Goal: Information Seeking & Learning: Learn about a topic

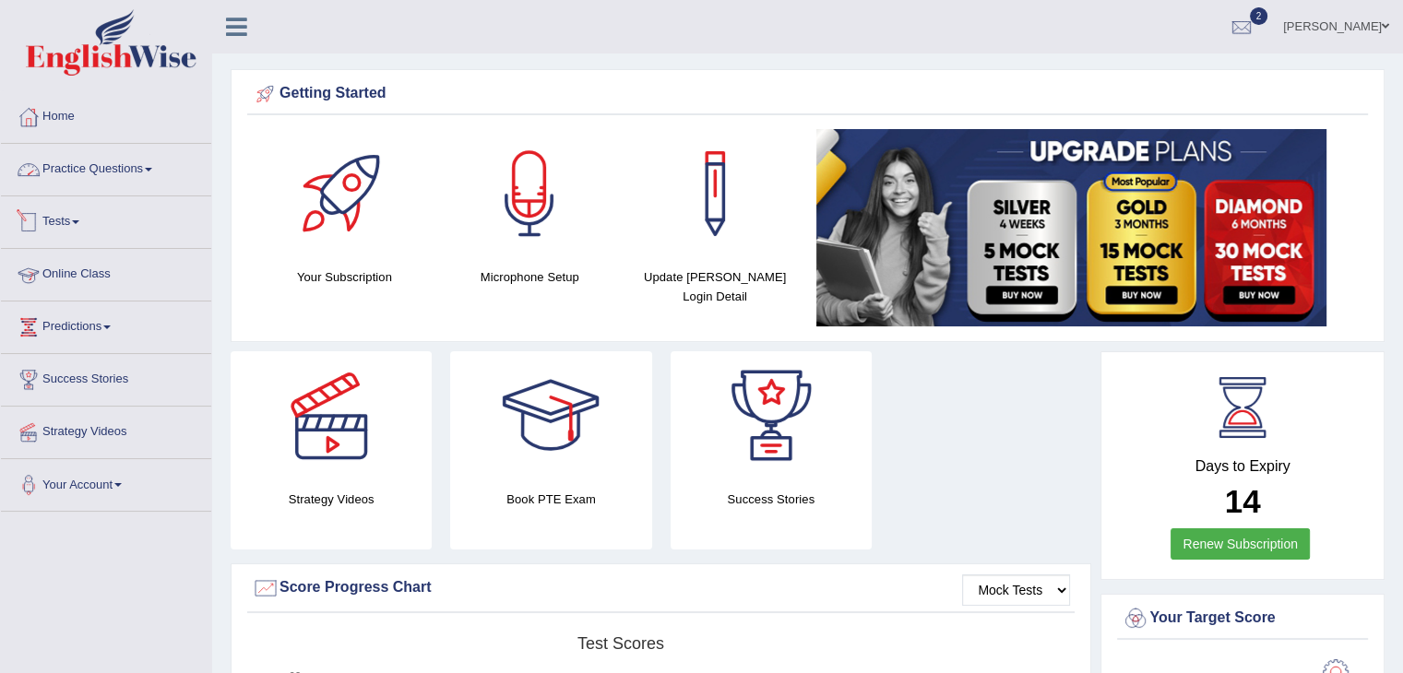
click at [85, 172] on link "Practice Questions" at bounding box center [106, 167] width 210 height 46
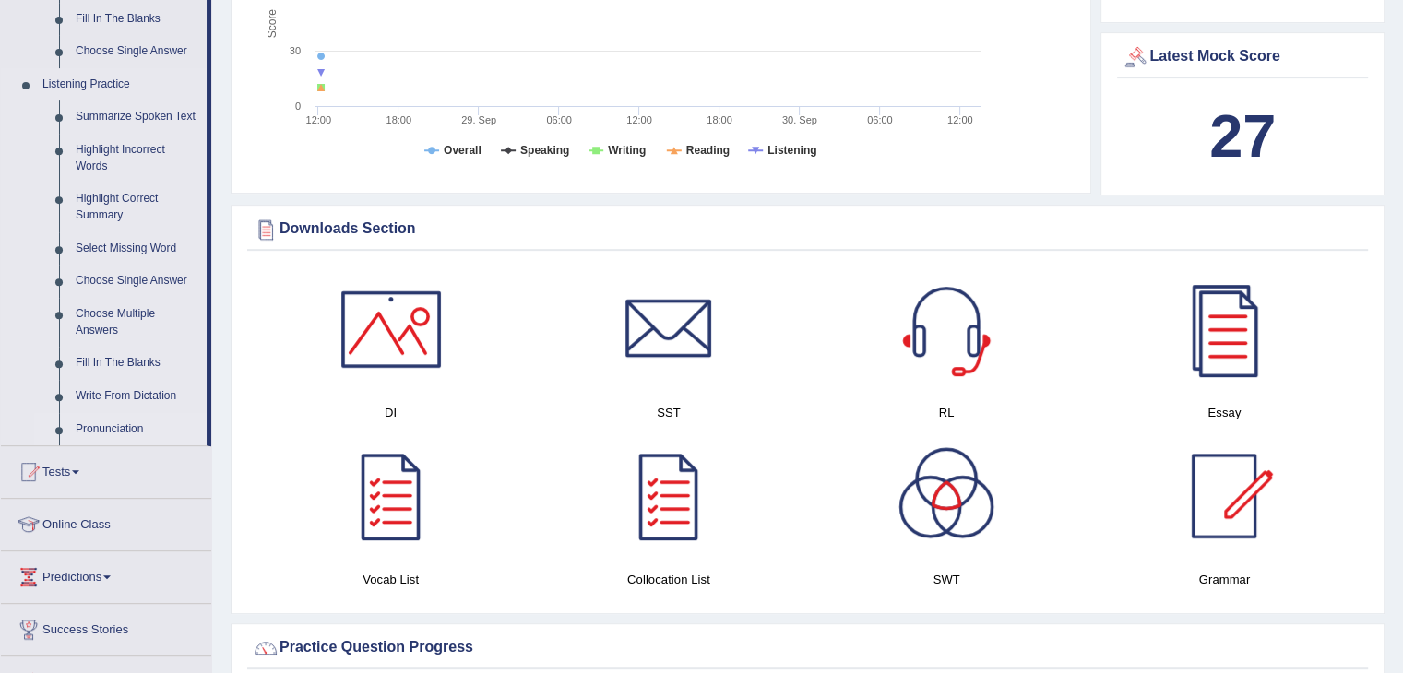
scroll to position [738, 0]
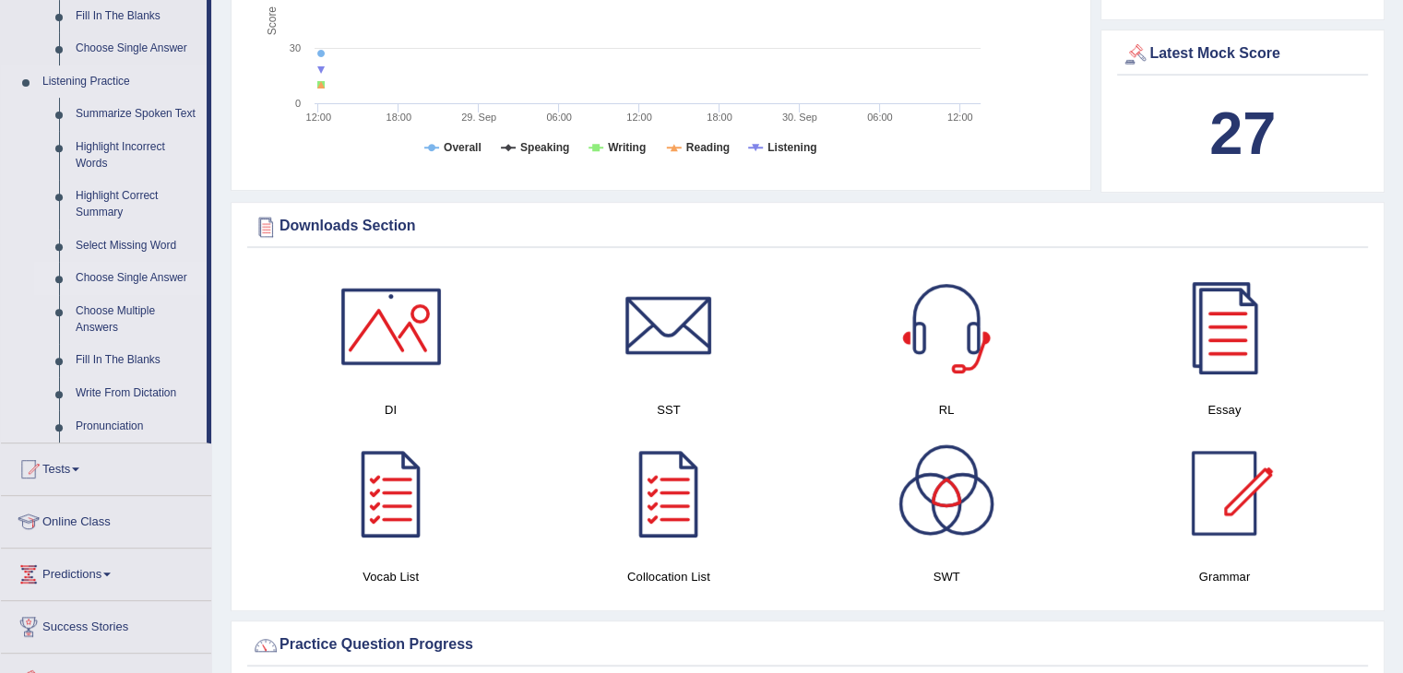
click at [110, 274] on link "Choose Single Answer" at bounding box center [136, 278] width 139 height 33
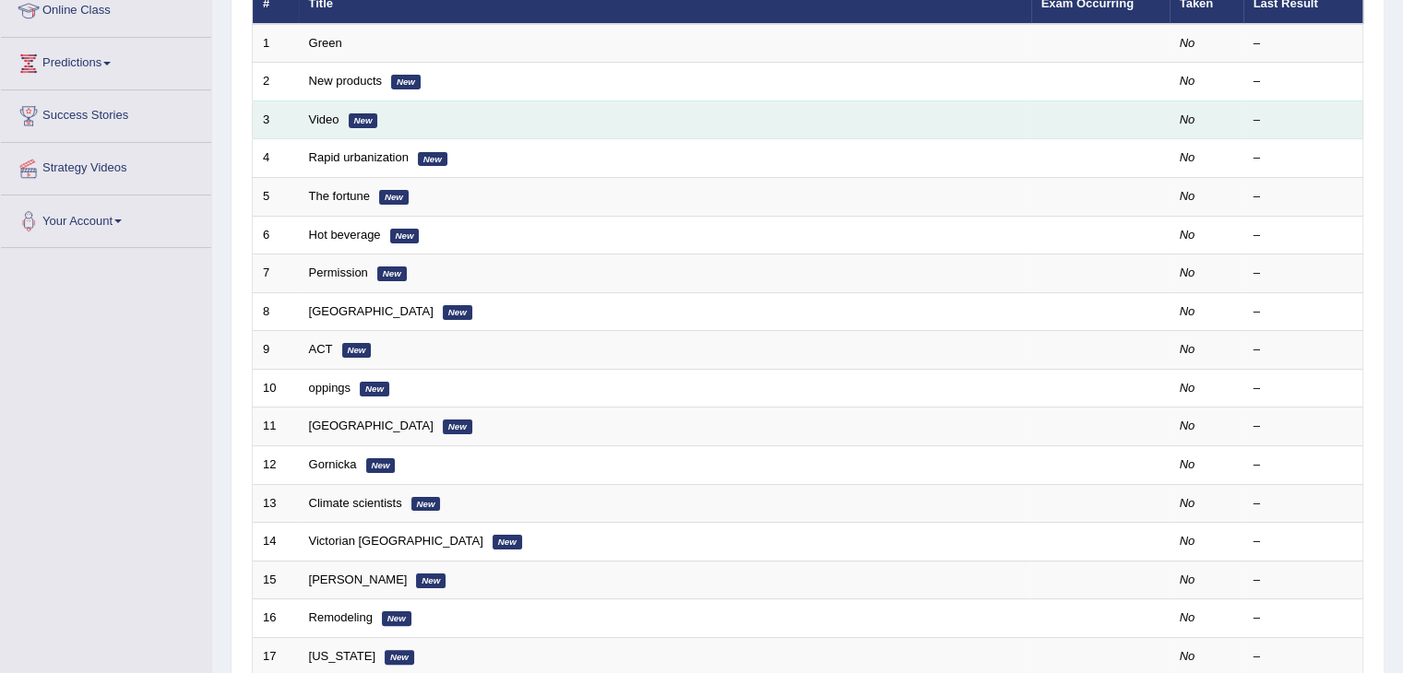
scroll to position [92, 0]
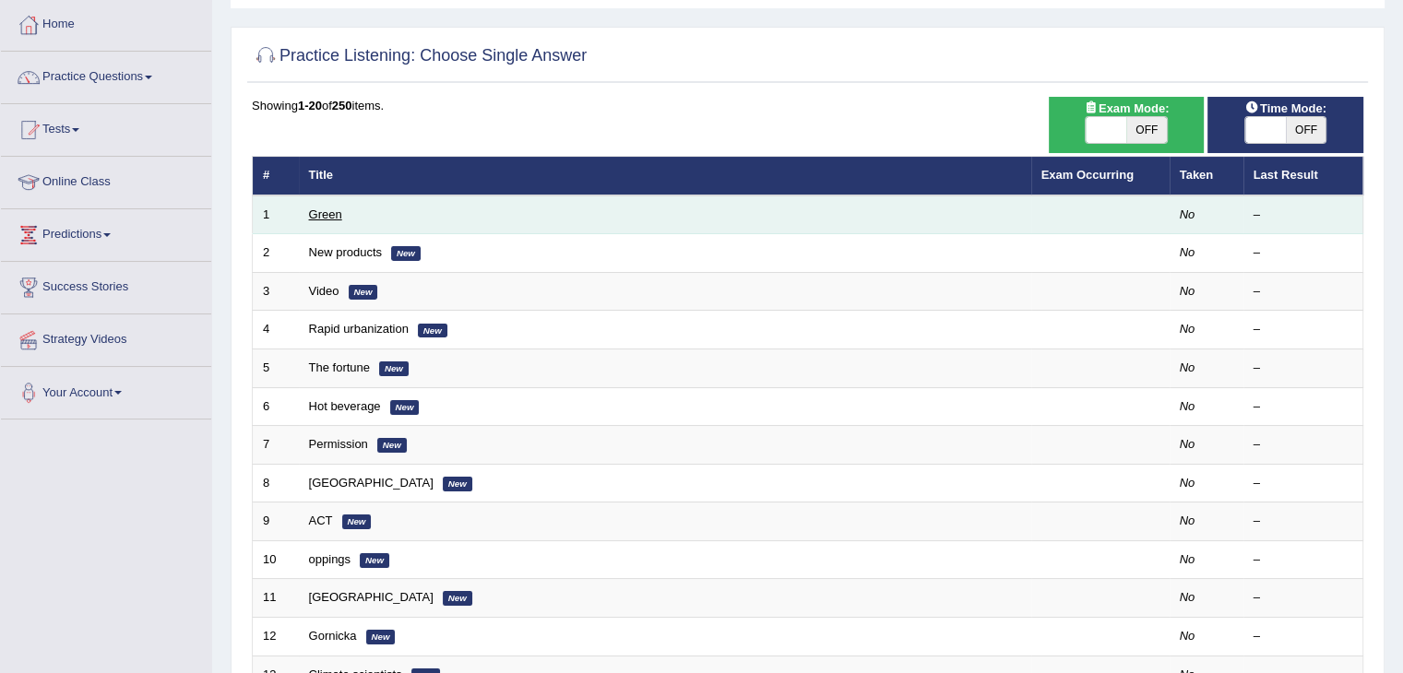
click at [333, 215] on link "Green" at bounding box center [325, 215] width 33 height 14
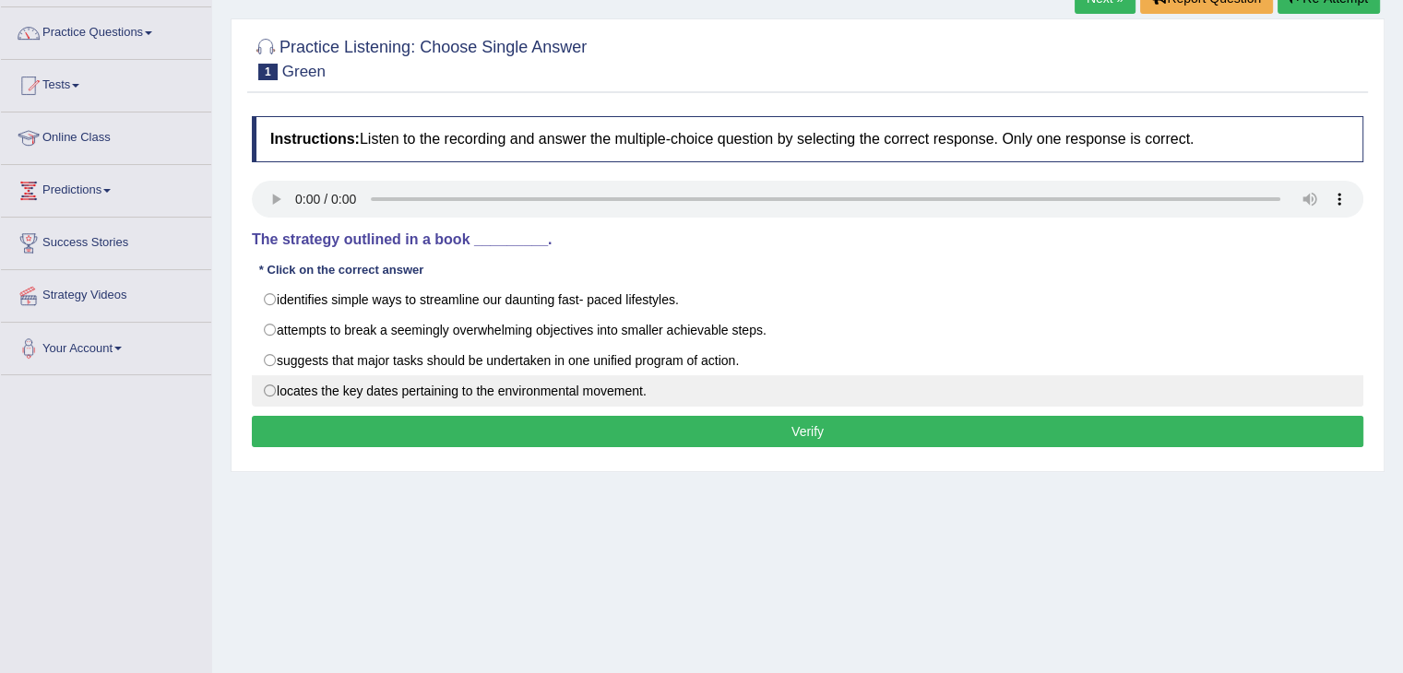
scroll to position [184, 0]
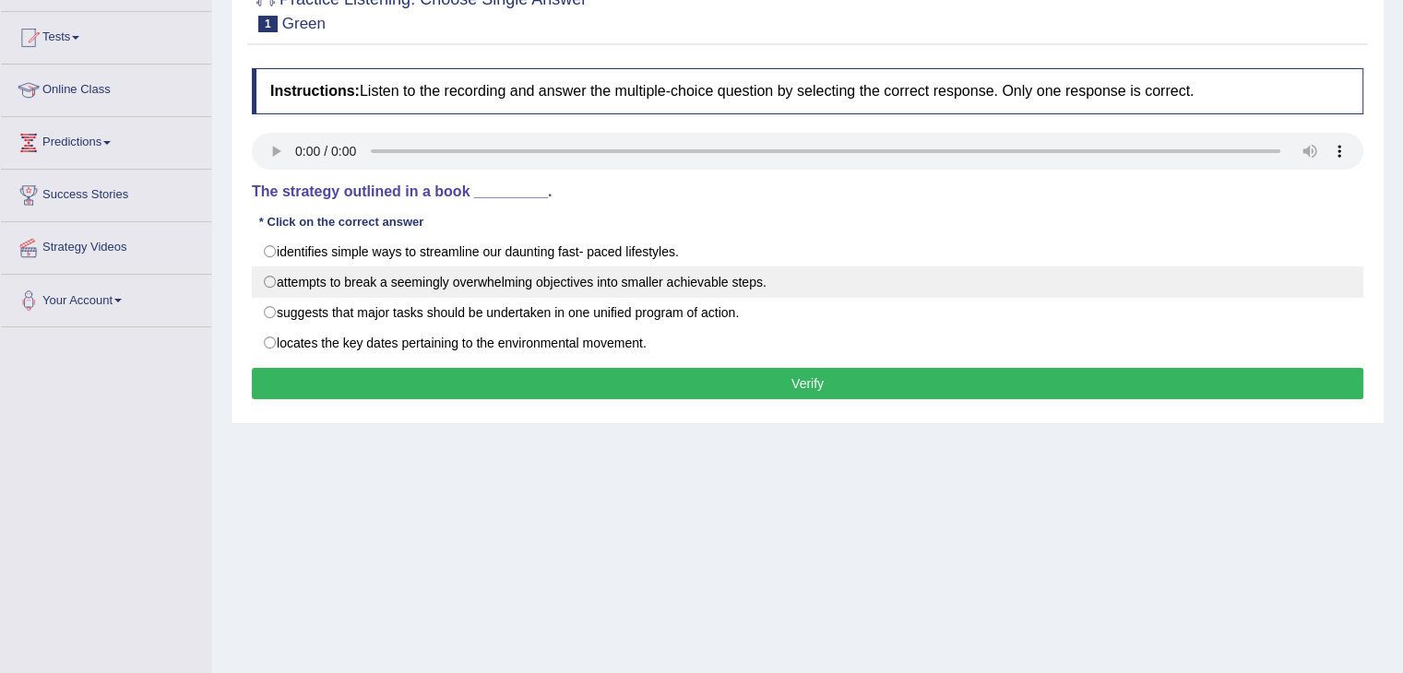
click at [285, 281] on label "attempts to break a seemingly overwhelming objectives into smaller achievable s…" at bounding box center [807, 282] width 1111 height 31
radio input "true"
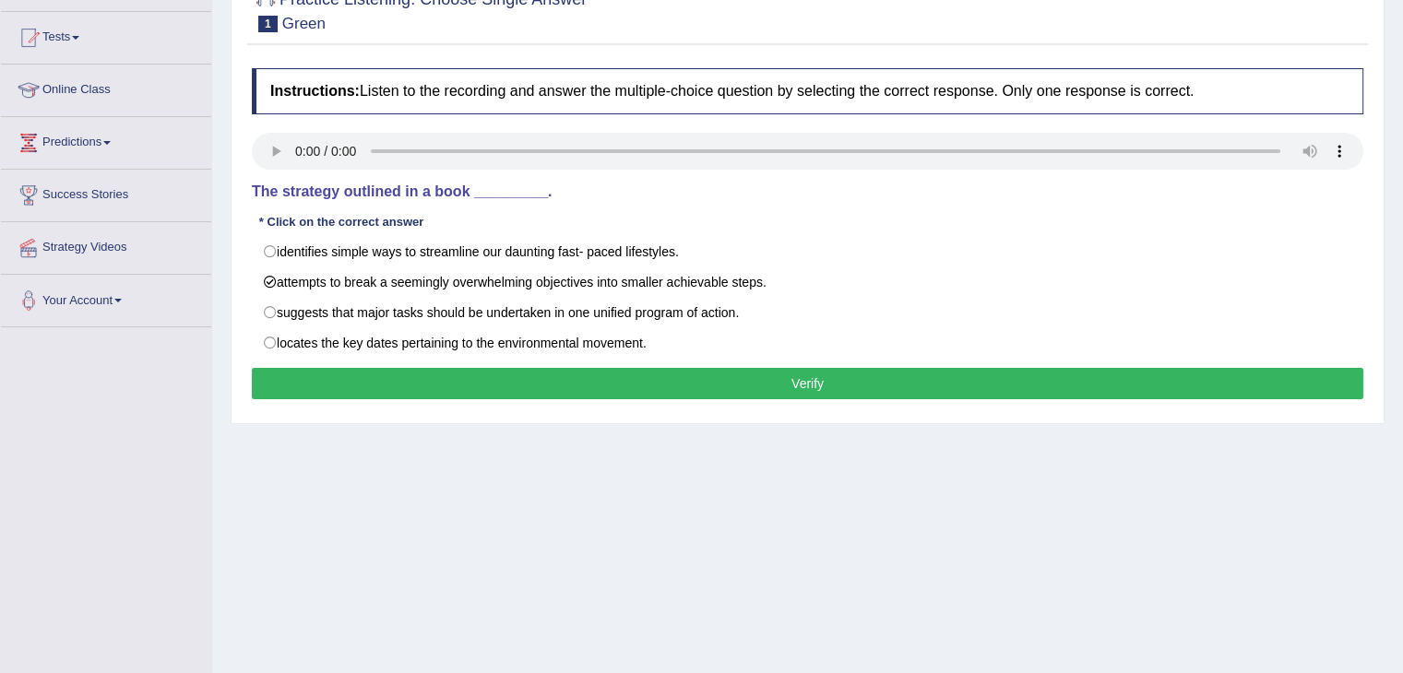
click at [578, 373] on button "Verify" at bounding box center [807, 383] width 1111 height 31
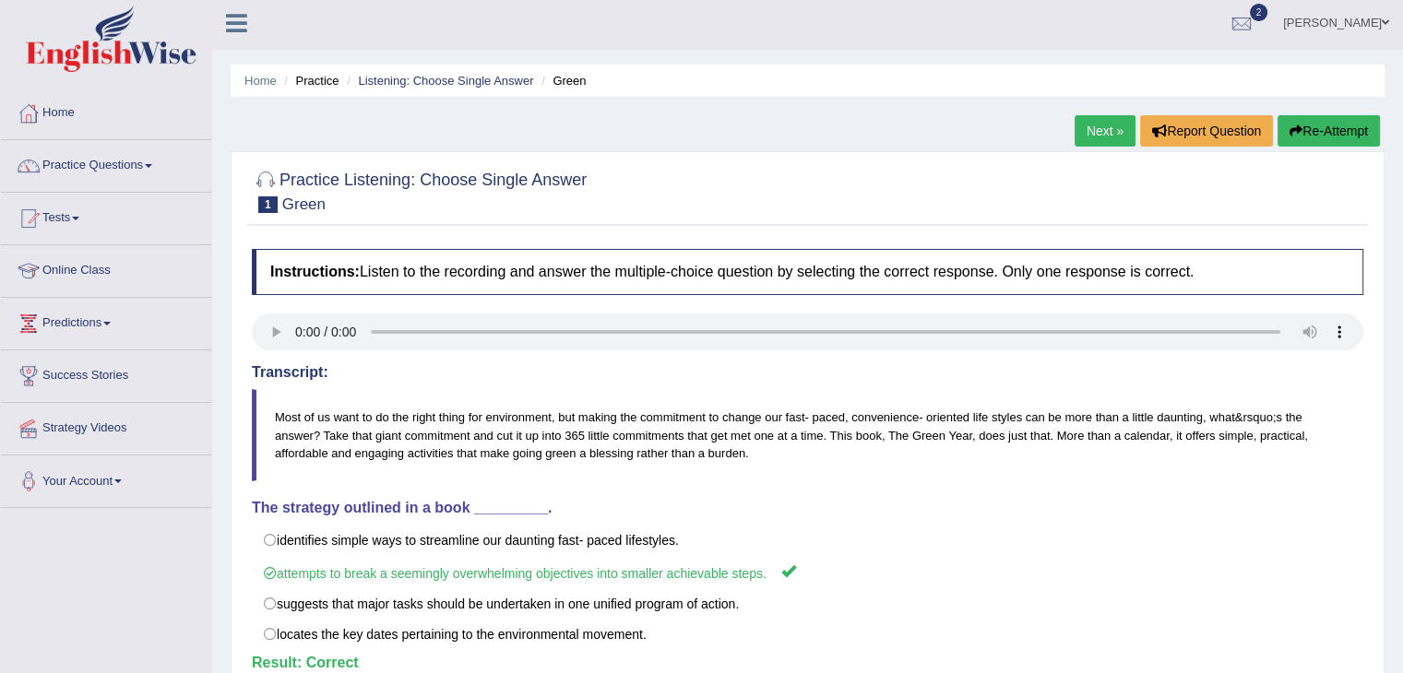
scroll to position [0, 0]
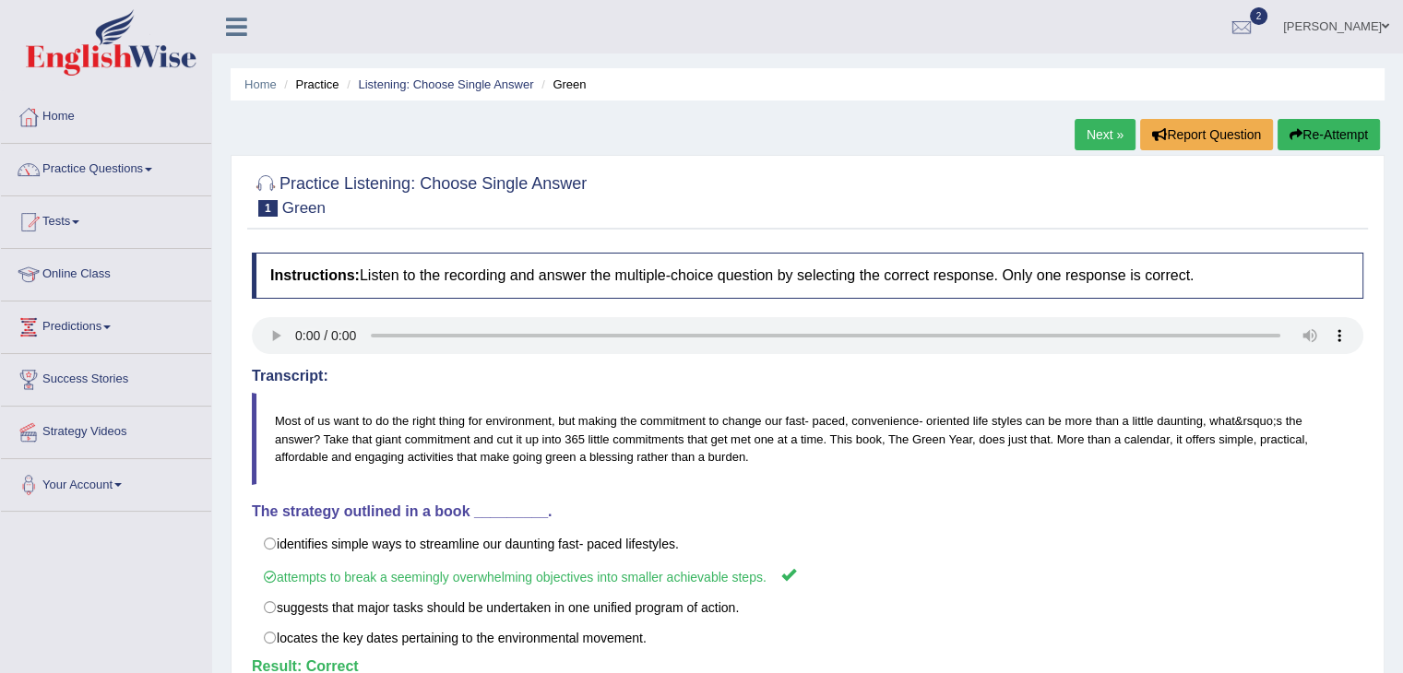
click at [1088, 136] on link "Next »" at bounding box center [1105, 134] width 61 height 31
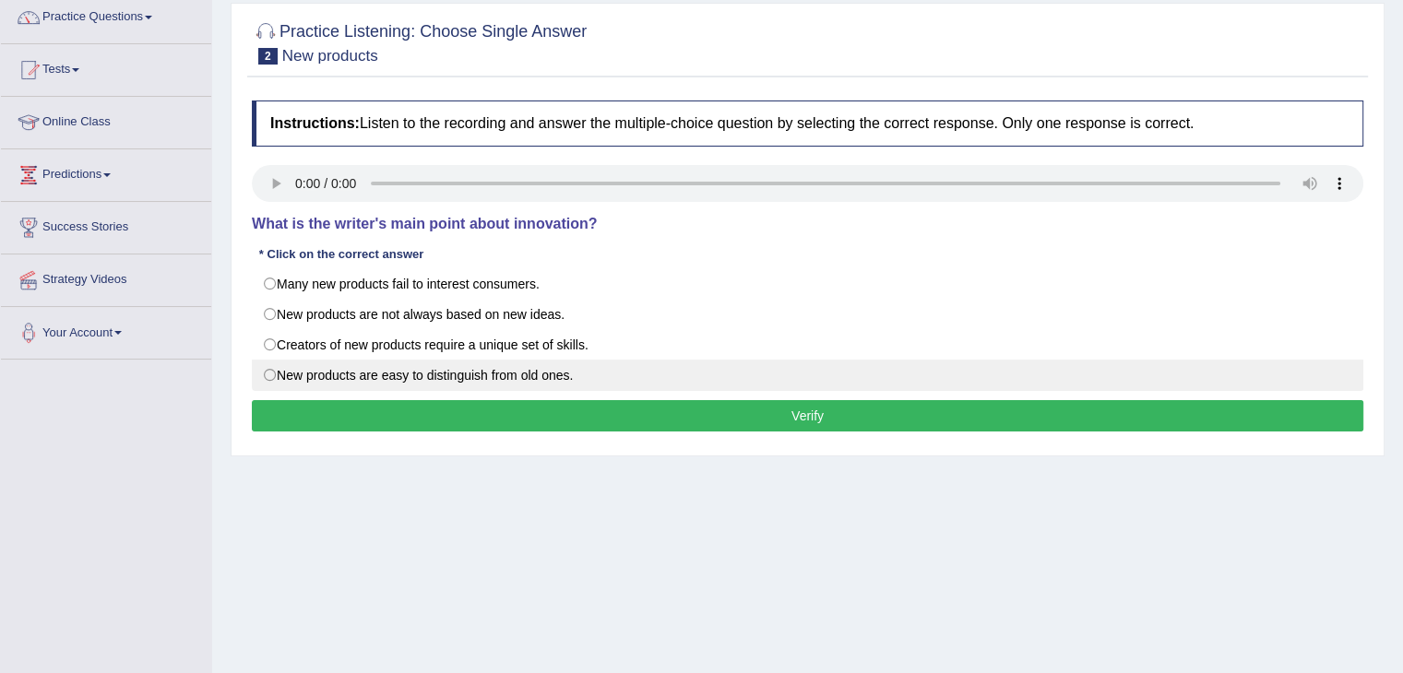
scroll to position [184, 0]
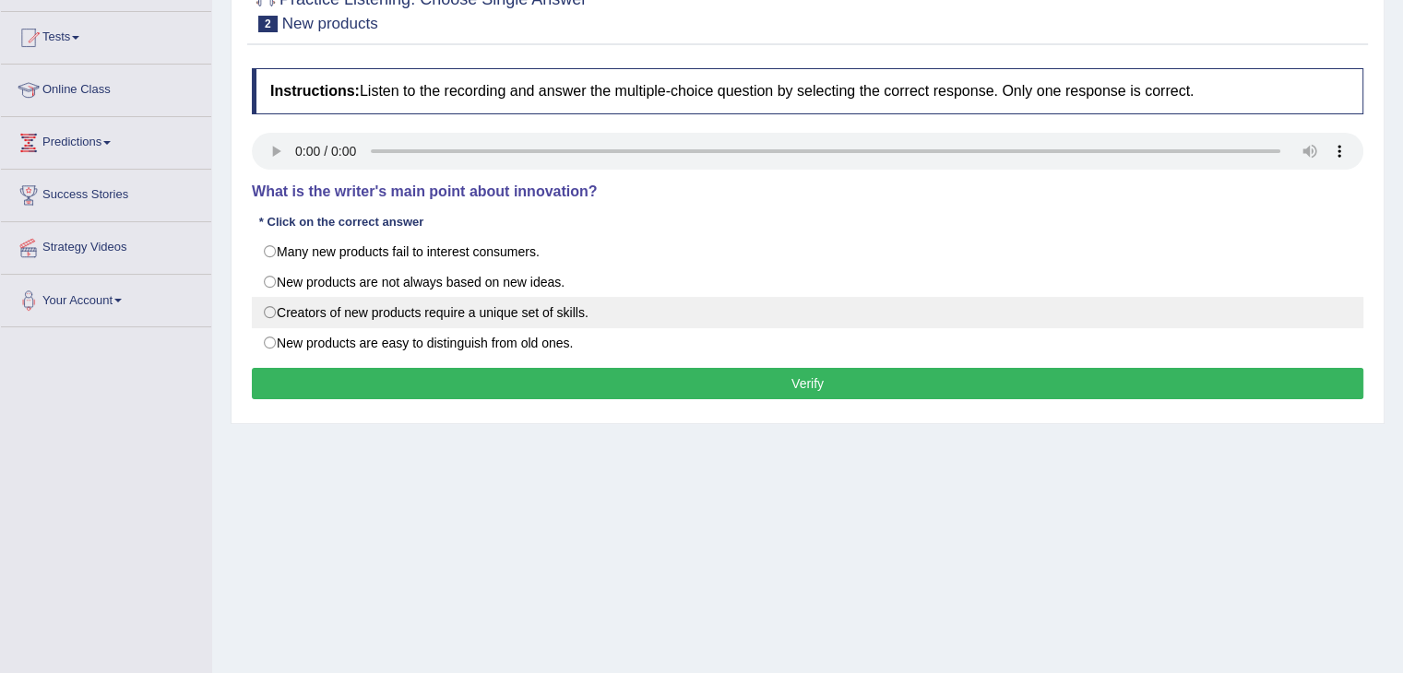
click at [262, 311] on label "Creators of new products require a unique set of skills." at bounding box center [807, 312] width 1111 height 31
radio input "true"
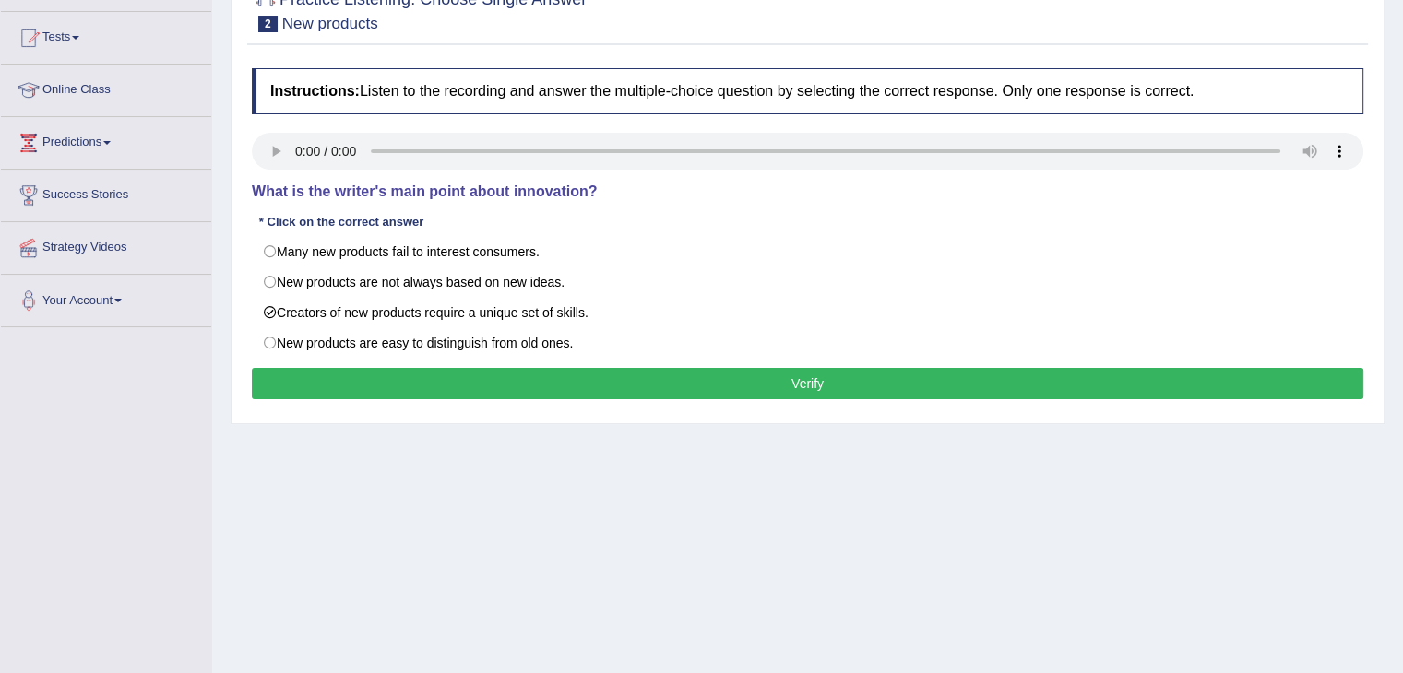
click at [352, 370] on button "Verify" at bounding box center [807, 383] width 1111 height 31
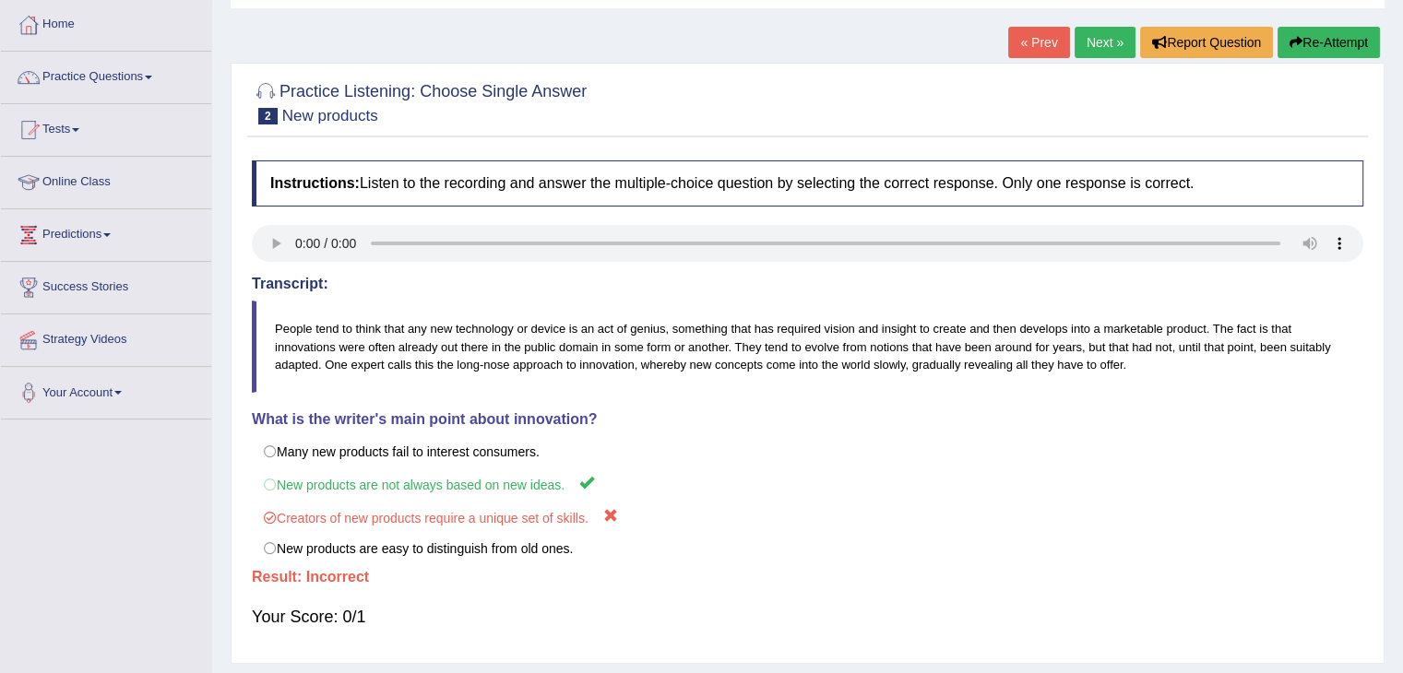
scroll to position [0, 0]
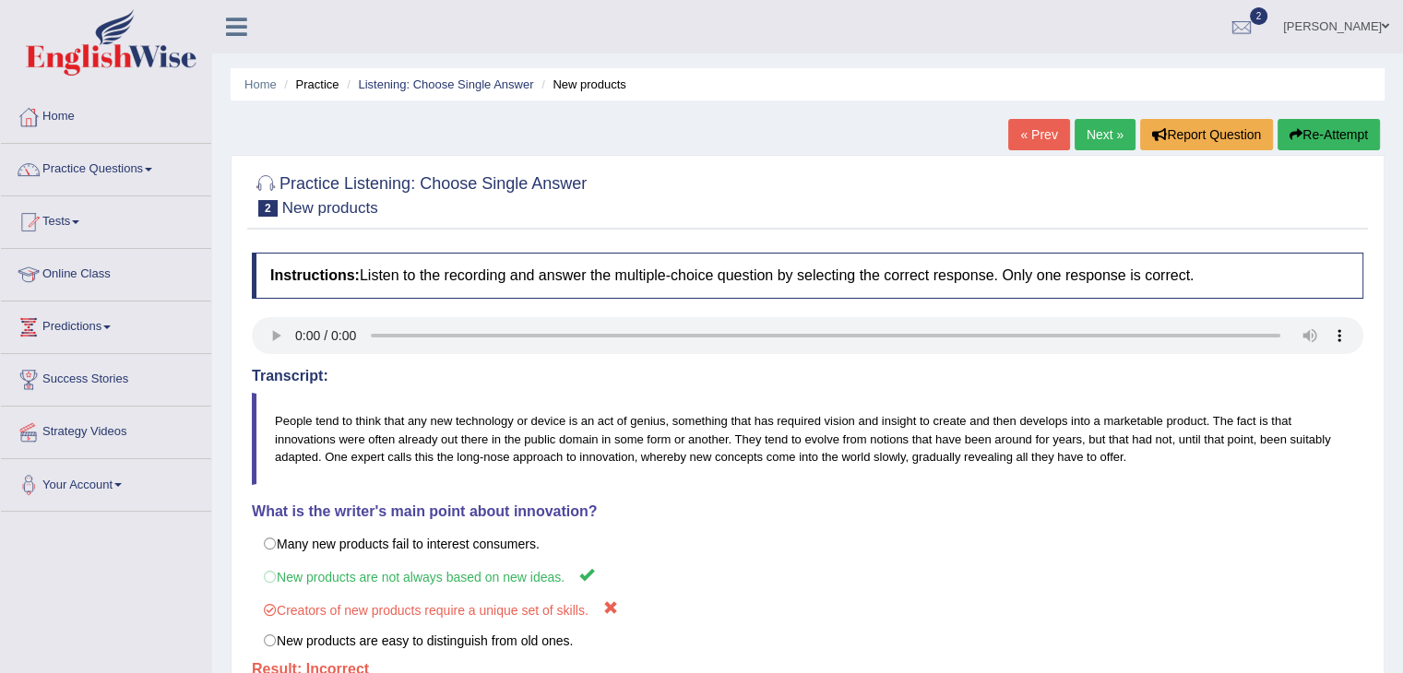
click at [1094, 132] on link "Next »" at bounding box center [1105, 134] width 61 height 31
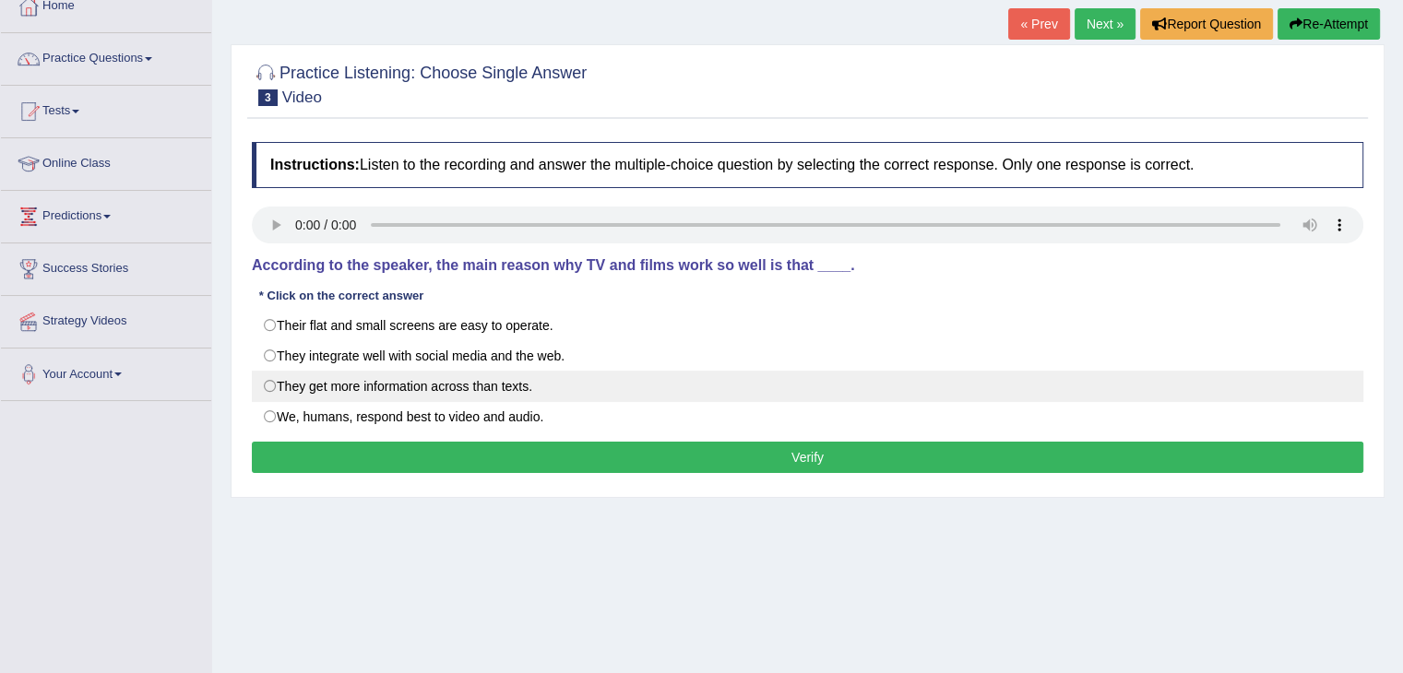
scroll to position [184, 0]
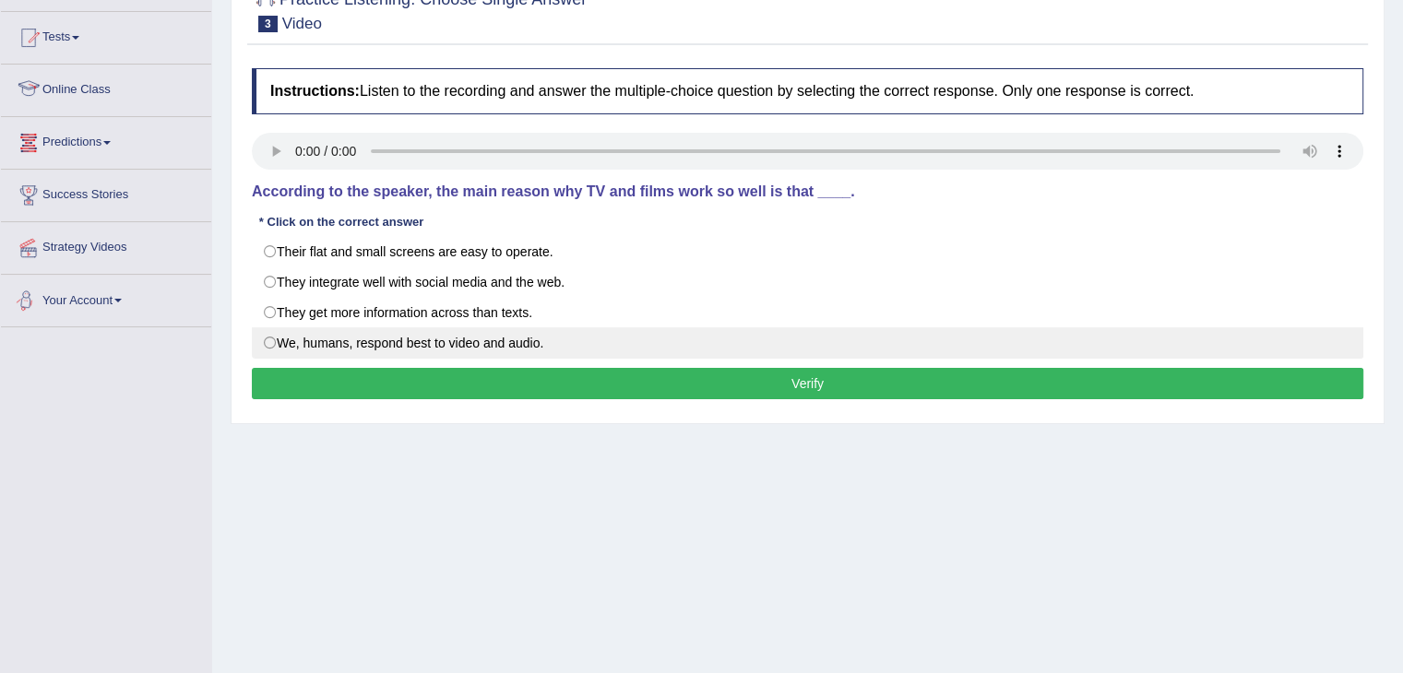
click at [265, 331] on label "We, humans, respond best to video and audio." at bounding box center [807, 342] width 1111 height 31
radio input "true"
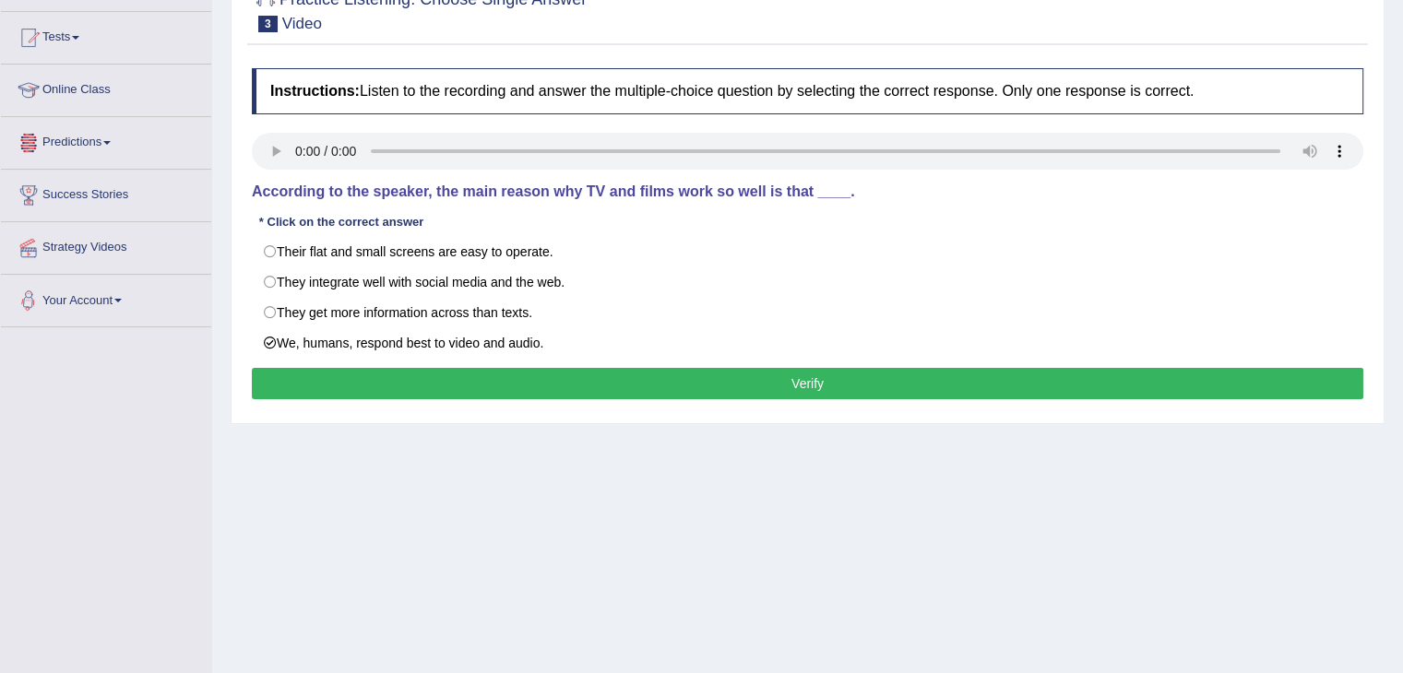
click at [385, 385] on button "Verify" at bounding box center [807, 383] width 1111 height 31
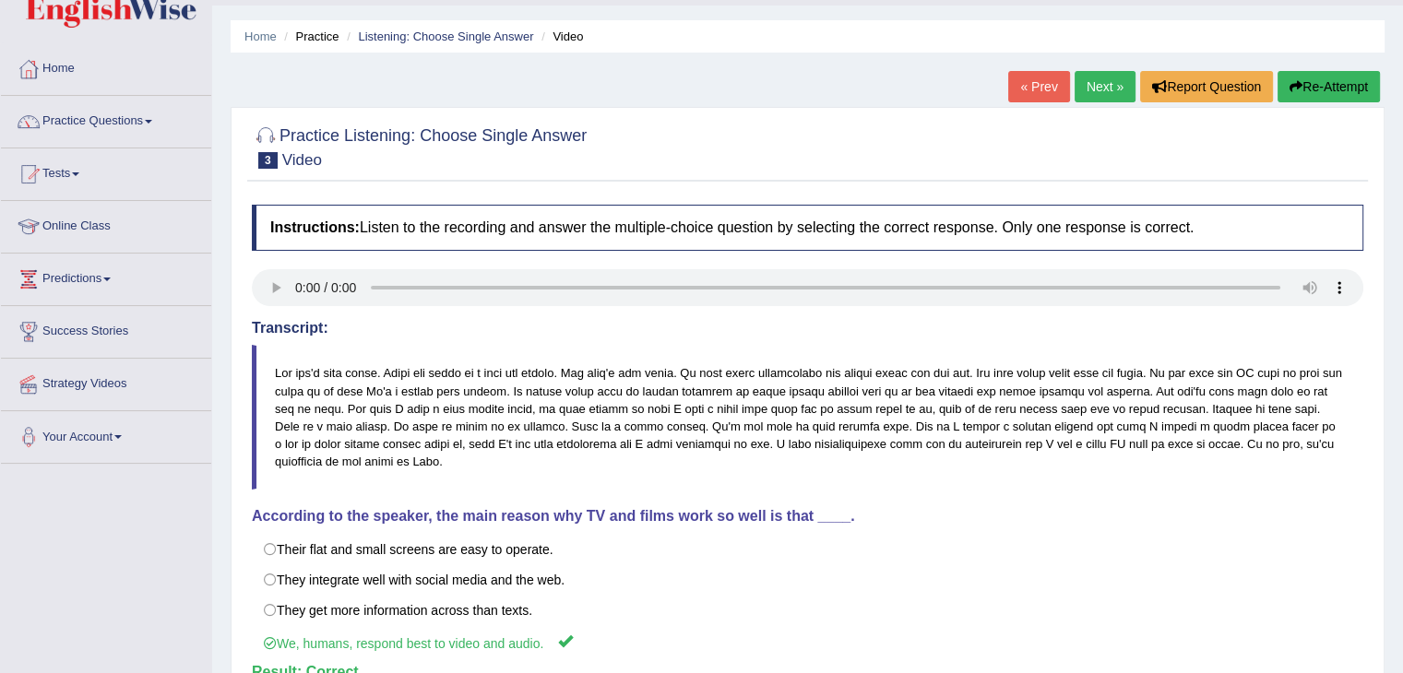
scroll to position [0, 0]
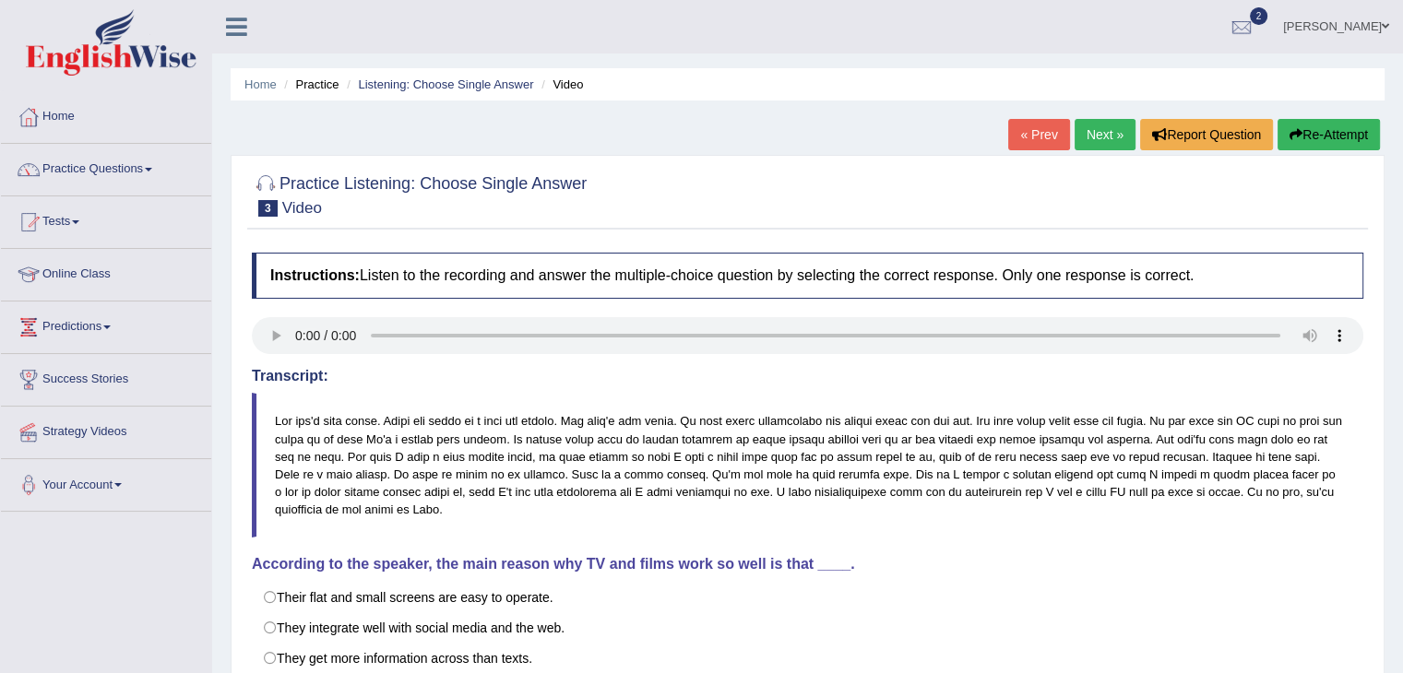
click at [1094, 134] on link "Next »" at bounding box center [1105, 134] width 61 height 31
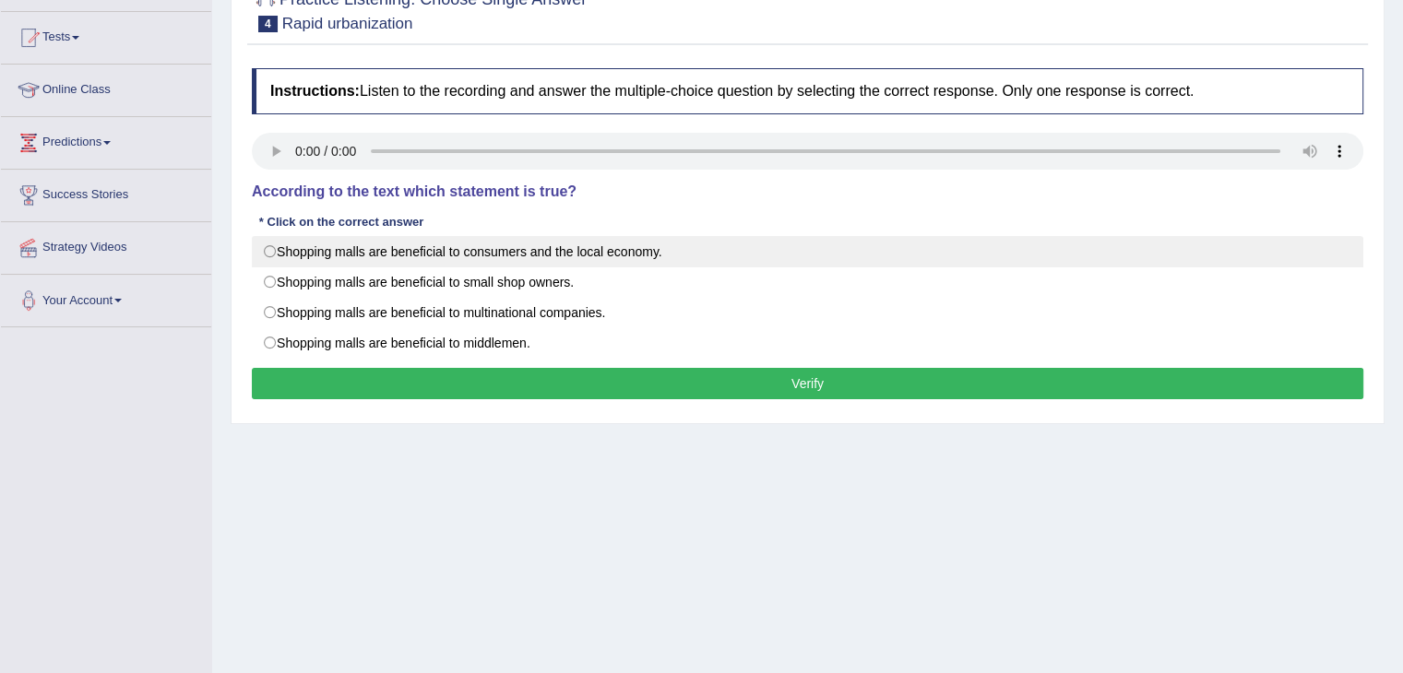
click at [265, 256] on label "Shopping malls are beneficial to consumers and the local economy." at bounding box center [807, 251] width 1111 height 31
radio input "true"
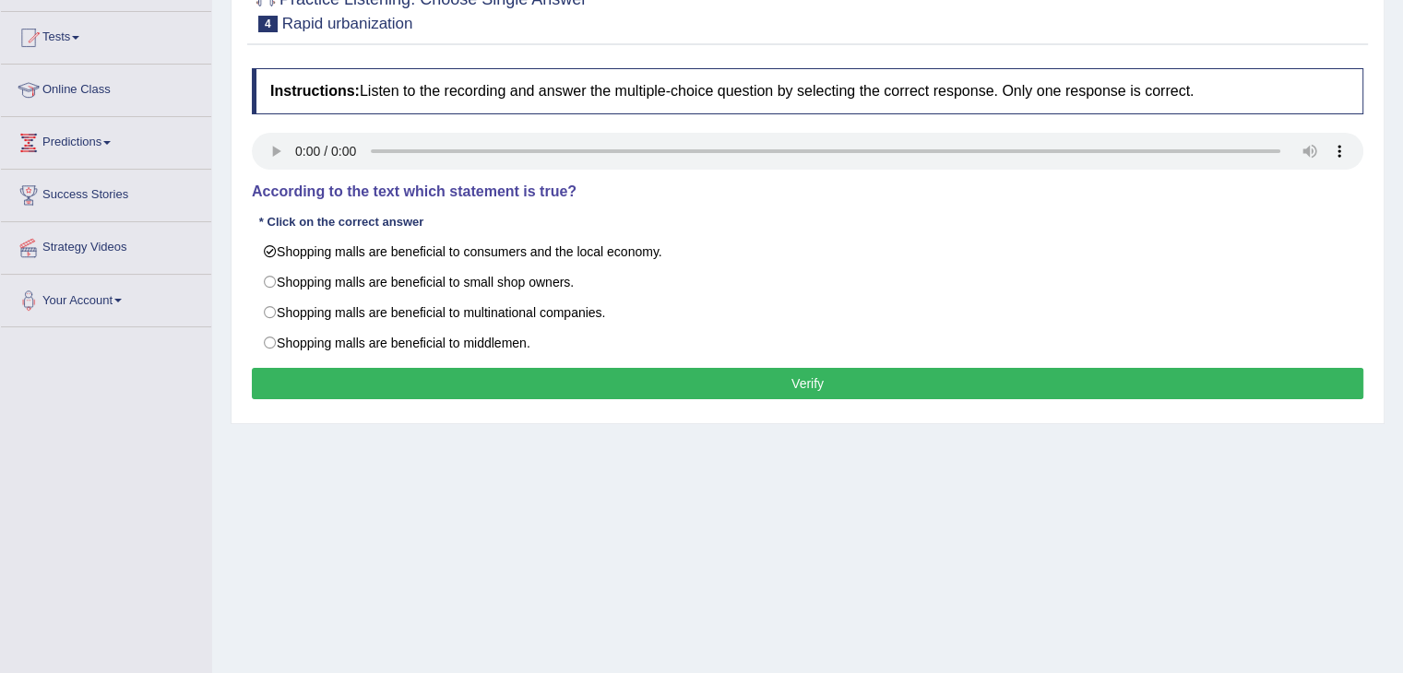
click at [382, 379] on button "Verify" at bounding box center [807, 383] width 1111 height 31
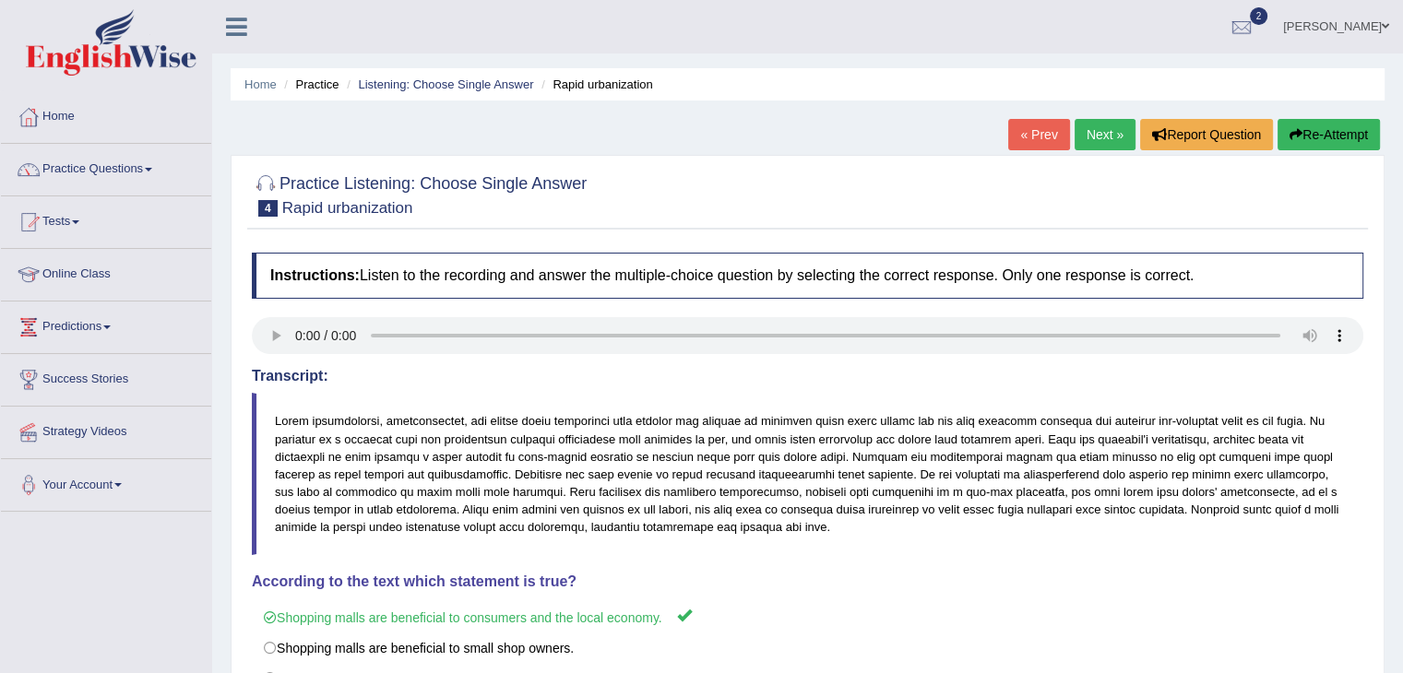
click at [1092, 141] on link "Next »" at bounding box center [1105, 134] width 61 height 31
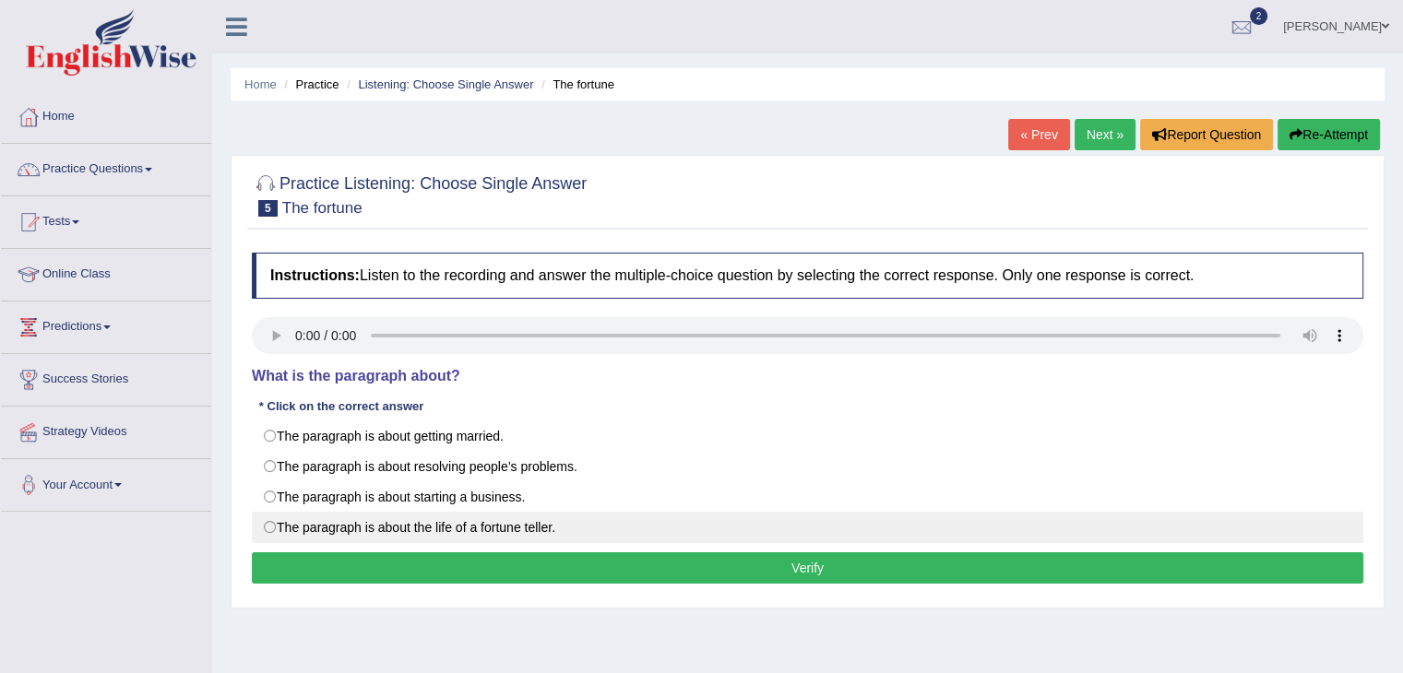
click at [373, 534] on label "The paragraph is about the life of a fortune teller." at bounding box center [807, 527] width 1111 height 31
radio input "true"
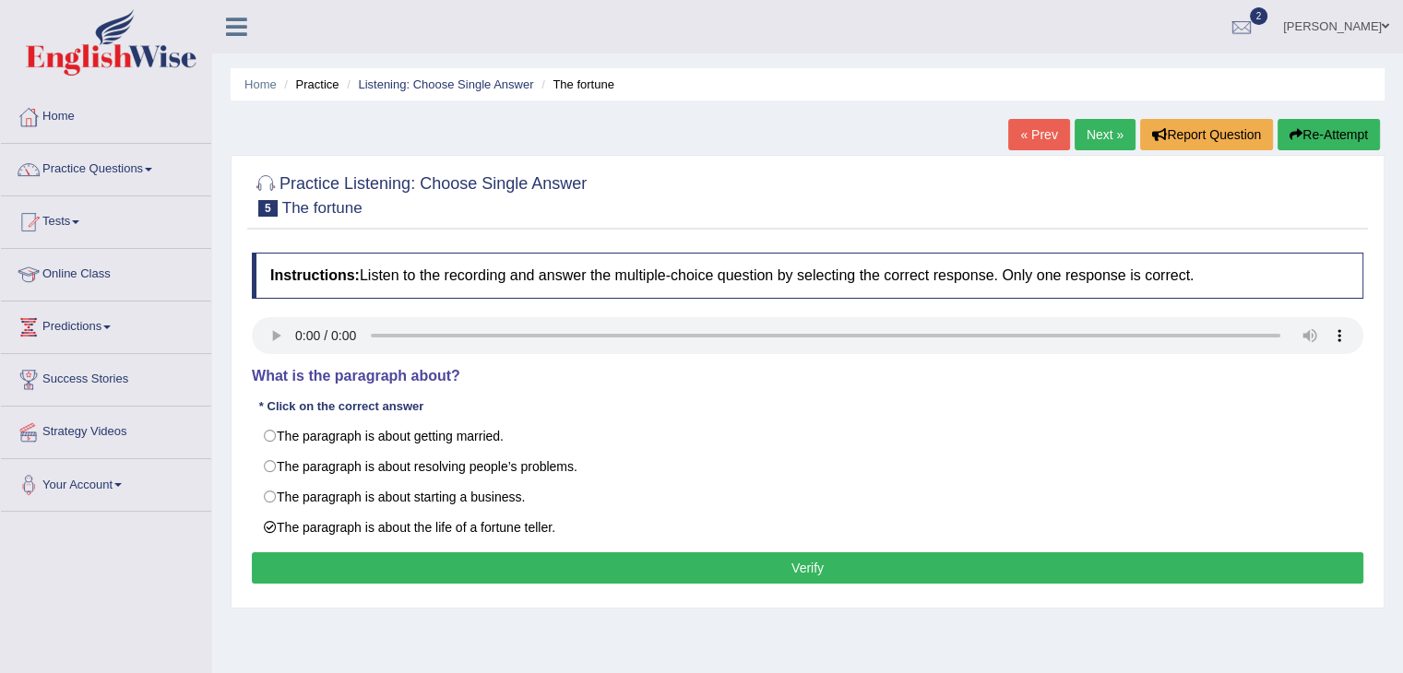
click at [511, 584] on div "Instructions: Listen to the recording and answer the multiple-choice question b…" at bounding box center [807, 421] width 1121 height 355
click at [521, 576] on button "Verify" at bounding box center [807, 568] width 1111 height 31
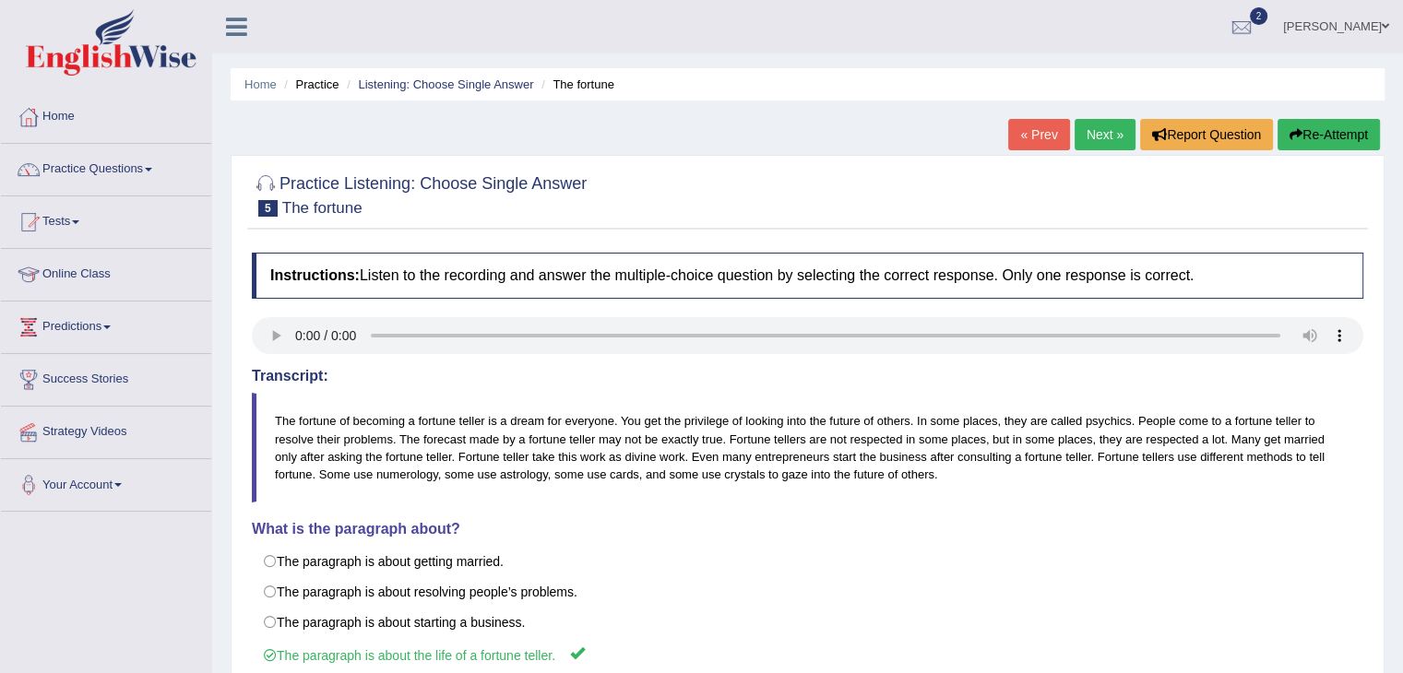
click at [1096, 126] on link "Next »" at bounding box center [1105, 134] width 61 height 31
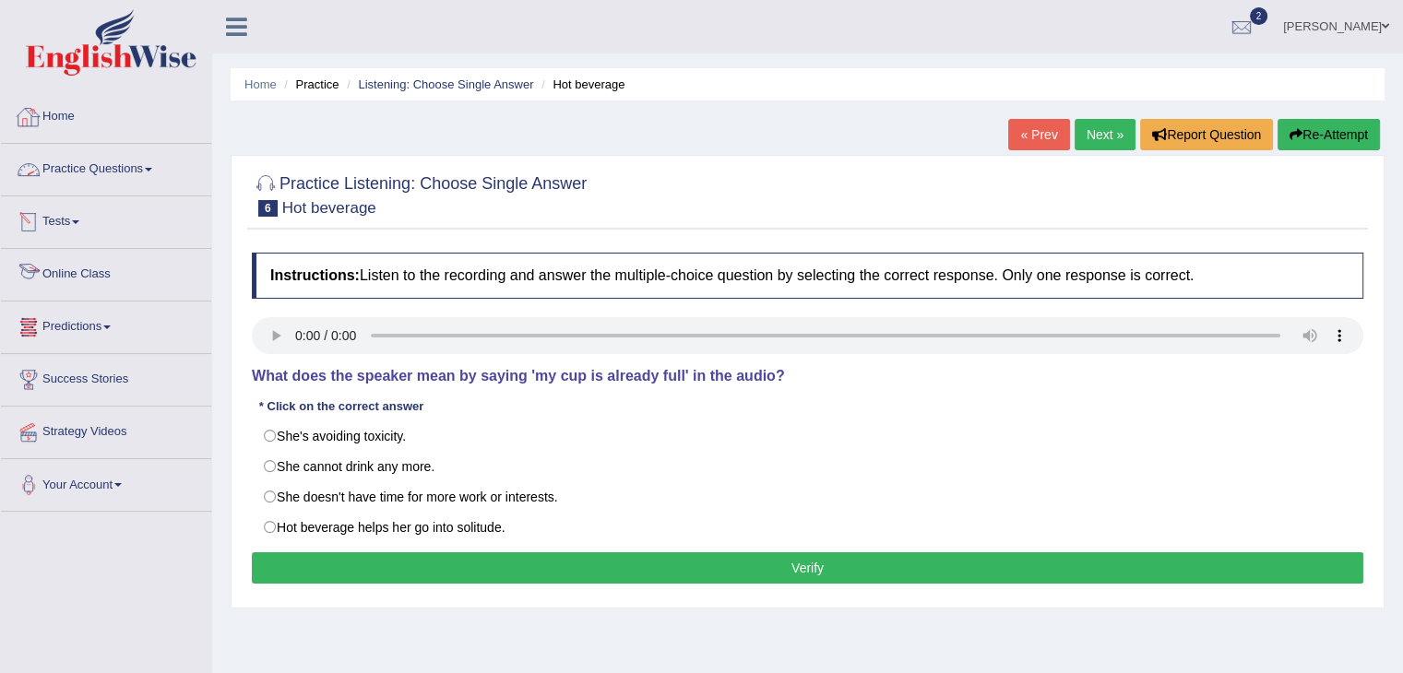
click at [314, 417] on div "Instructions: Listen to the recording and answer the multiple-choice question b…" at bounding box center [807, 421] width 1121 height 355
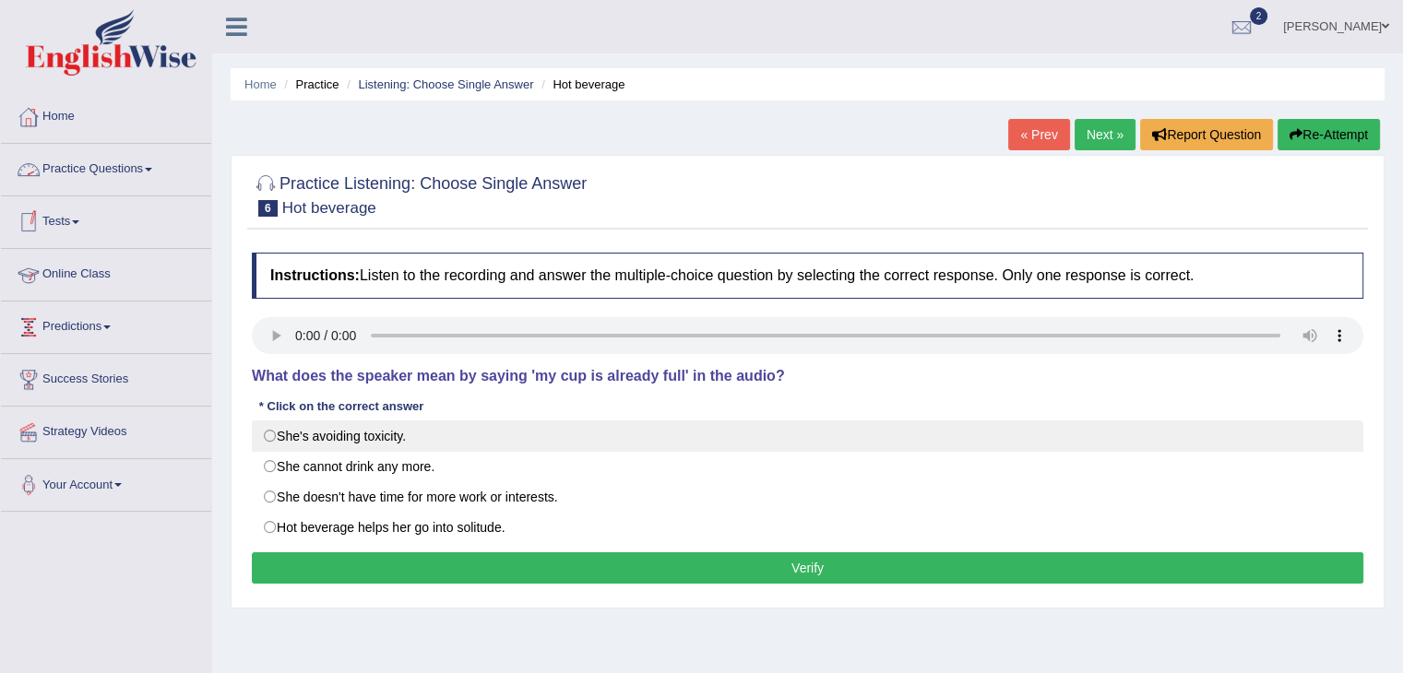
click at [317, 429] on label "She's avoiding toxicity." at bounding box center [807, 436] width 1111 height 31
radio input "true"
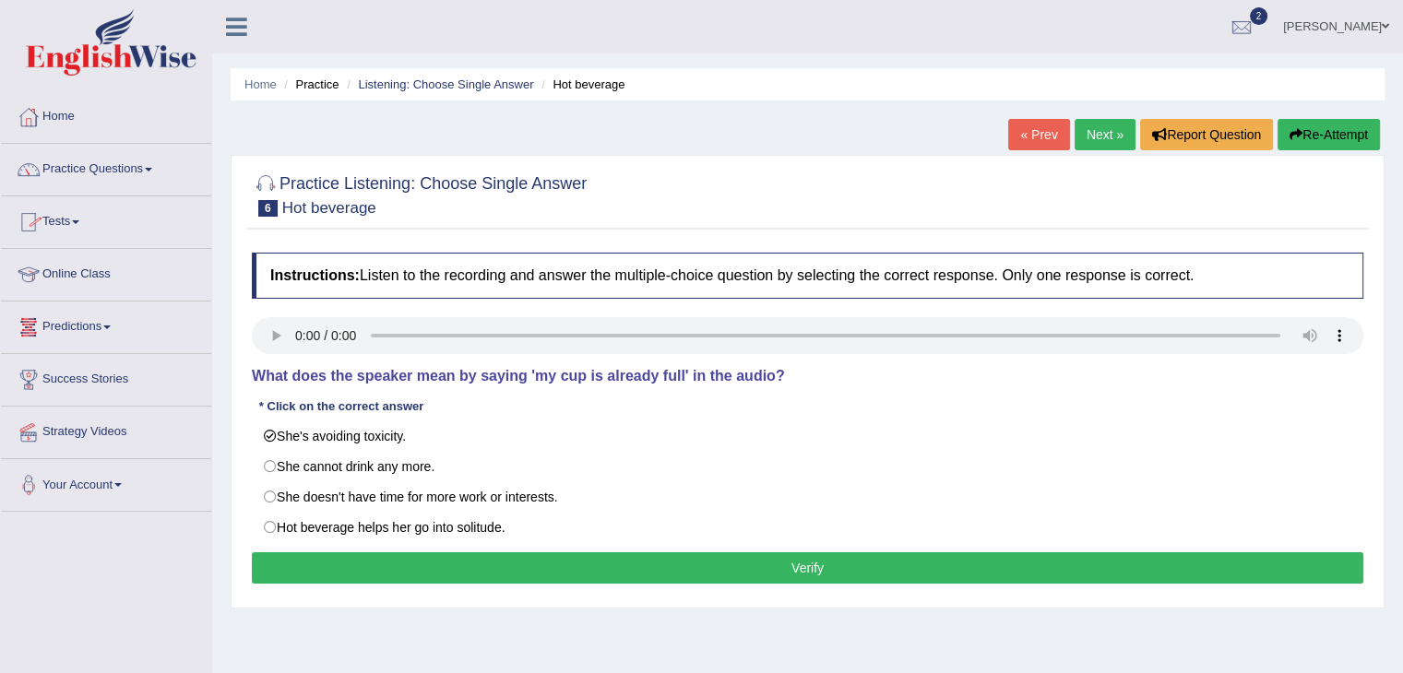
click at [529, 557] on button "Verify" at bounding box center [807, 568] width 1111 height 31
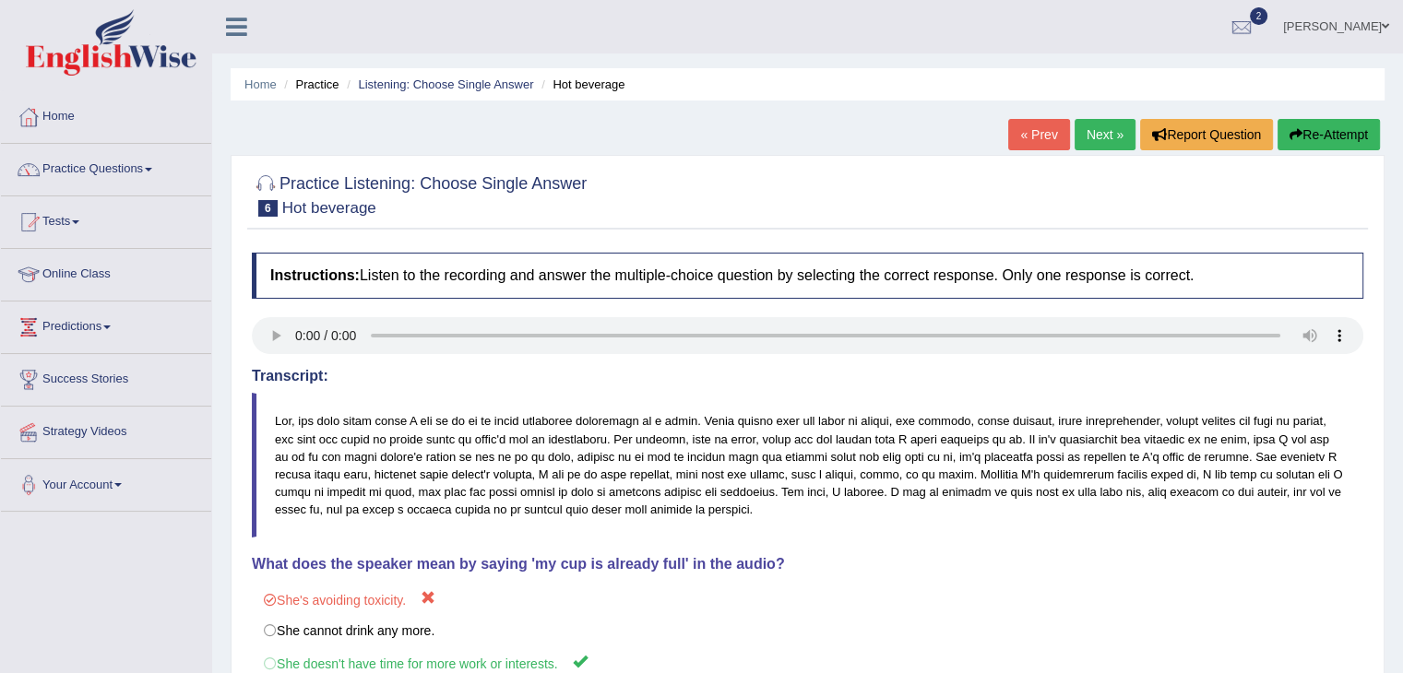
click at [1095, 139] on link "Next »" at bounding box center [1105, 134] width 61 height 31
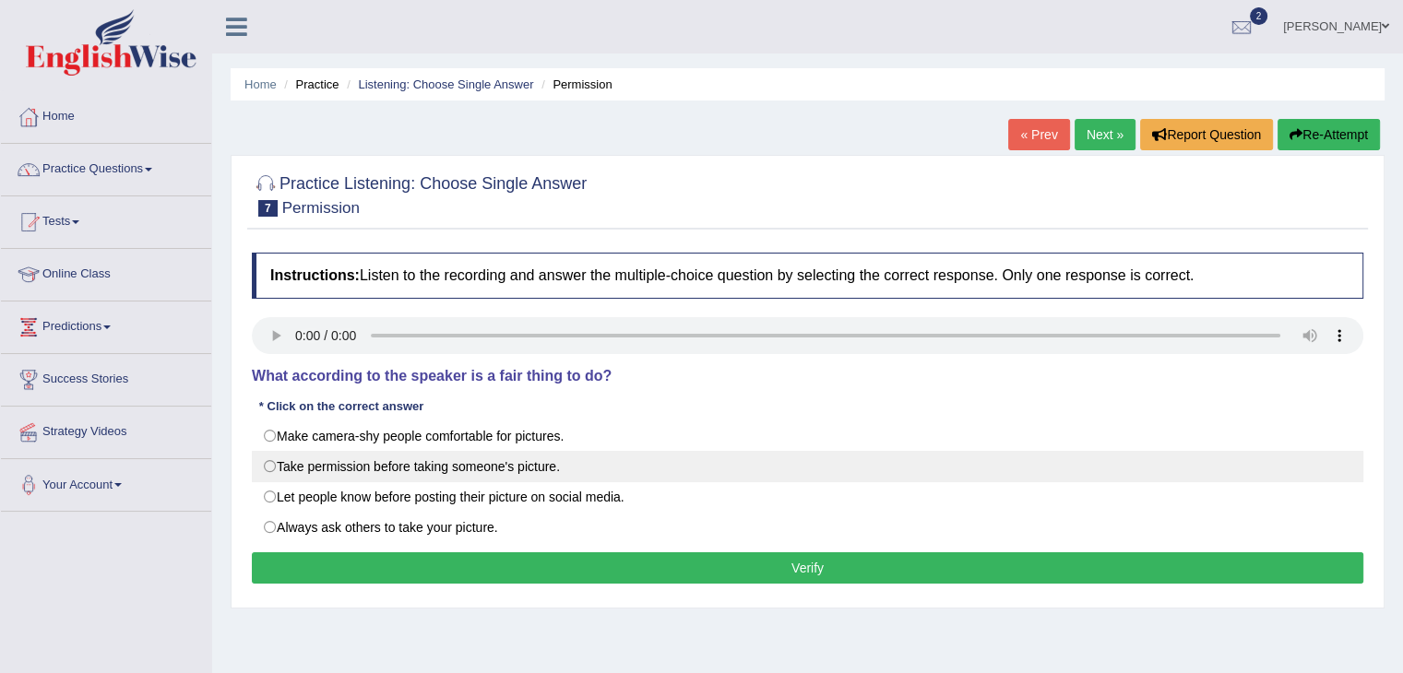
click at [304, 466] on label "Take permission before taking someone's picture." at bounding box center [807, 466] width 1111 height 31
radio input "true"
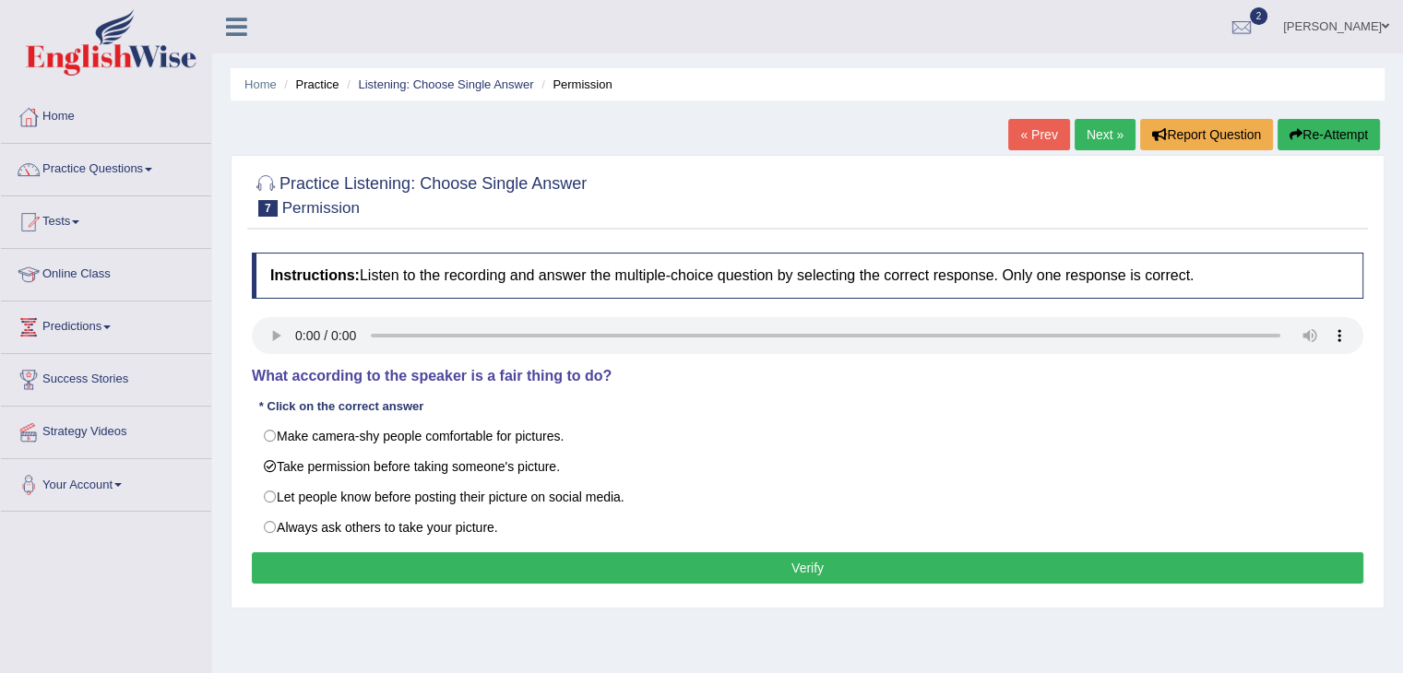
click at [439, 554] on button "Verify" at bounding box center [807, 568] width 1111 height 31
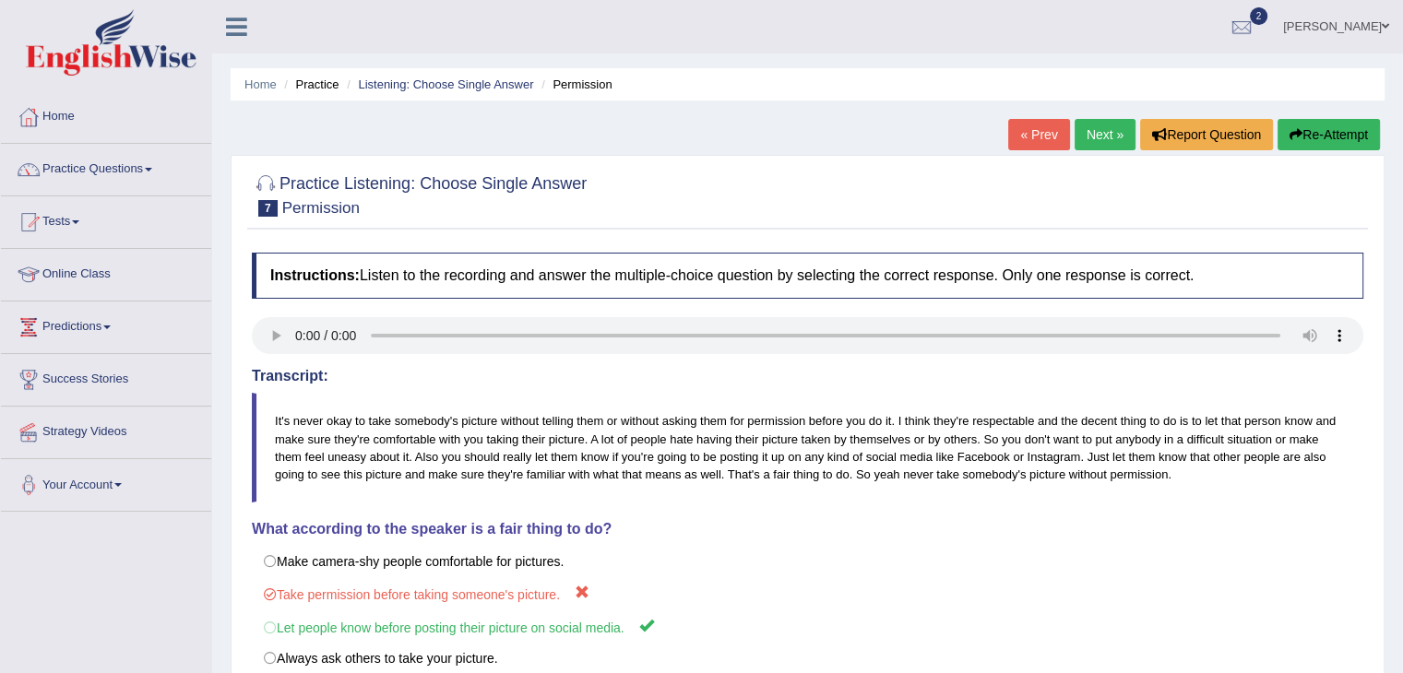
click at [1076, 129] on link "Next »" at bounding box center [1105, 134] width 61 height 31
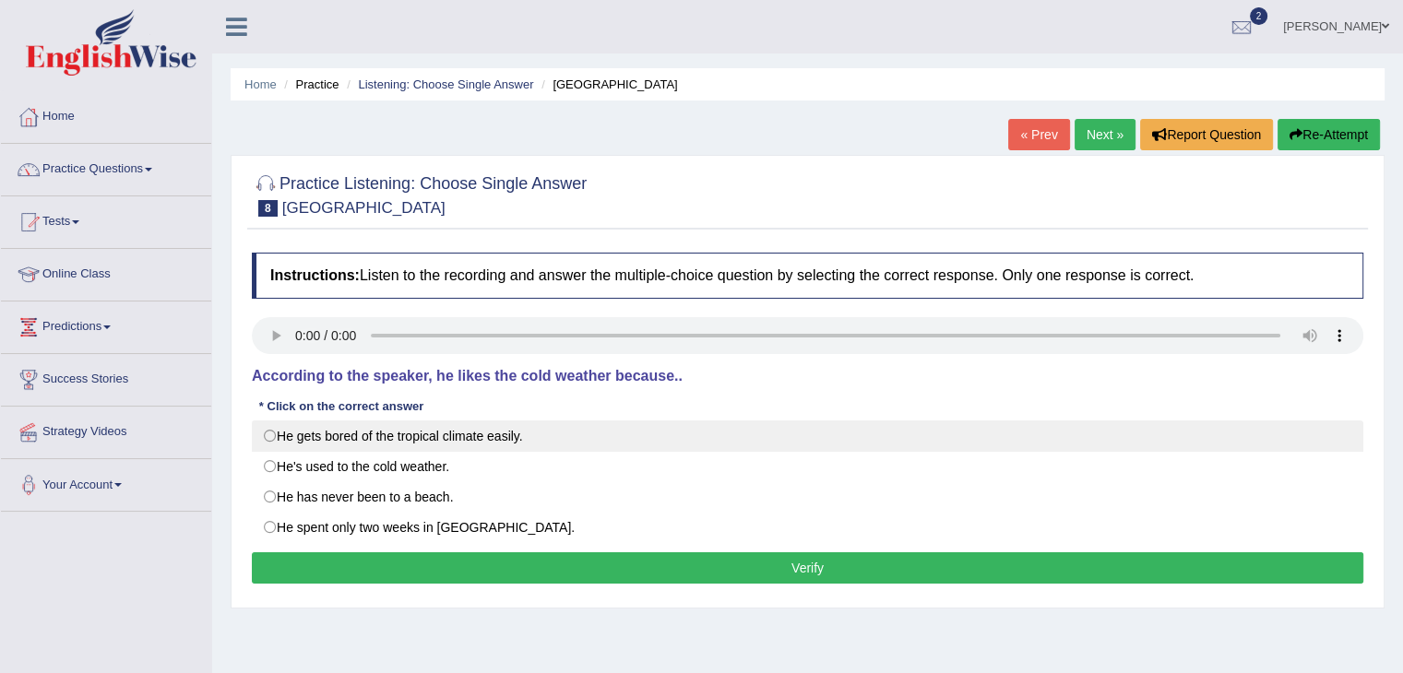
click at [446, 442] on label "He gets bored of the tropical climate easily." at bounding box center [807, 436] width 1111 height 31
radio input "true"
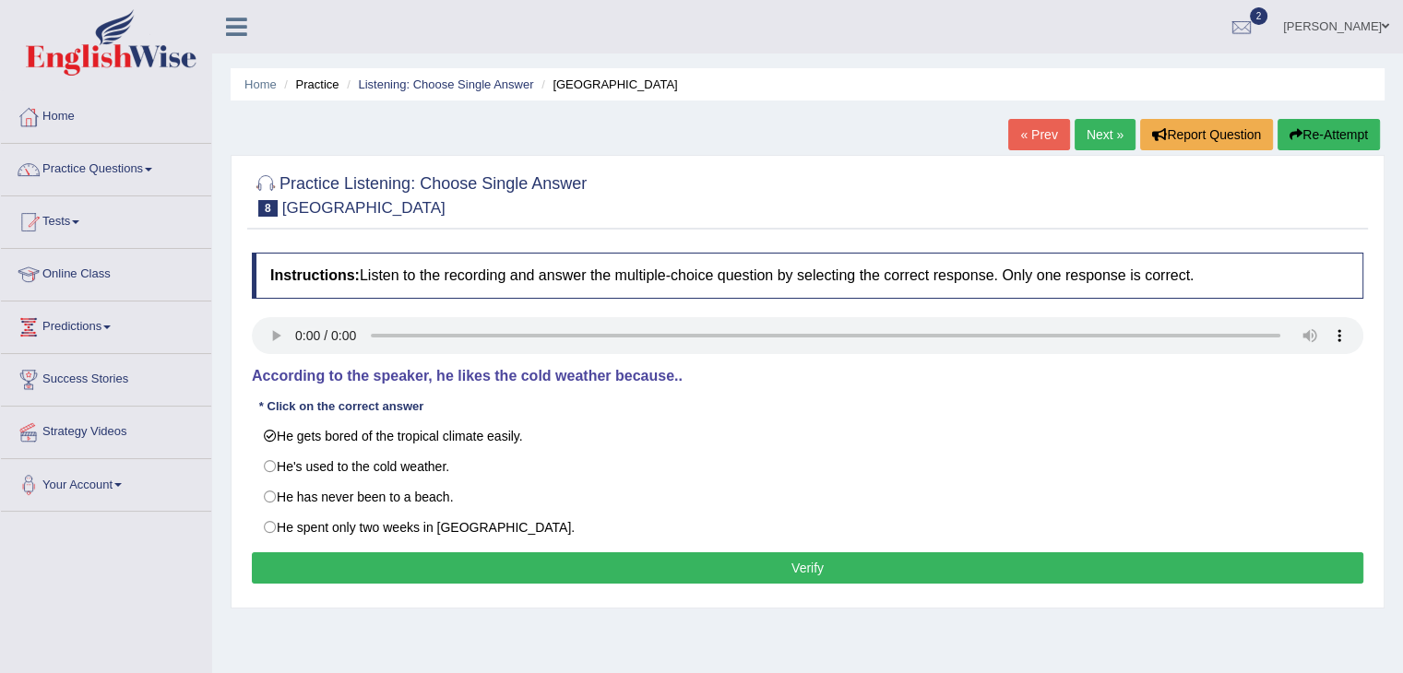
click at [532, 553] on button "Verify" at bounding box center [807, 568] width 1111 height 31
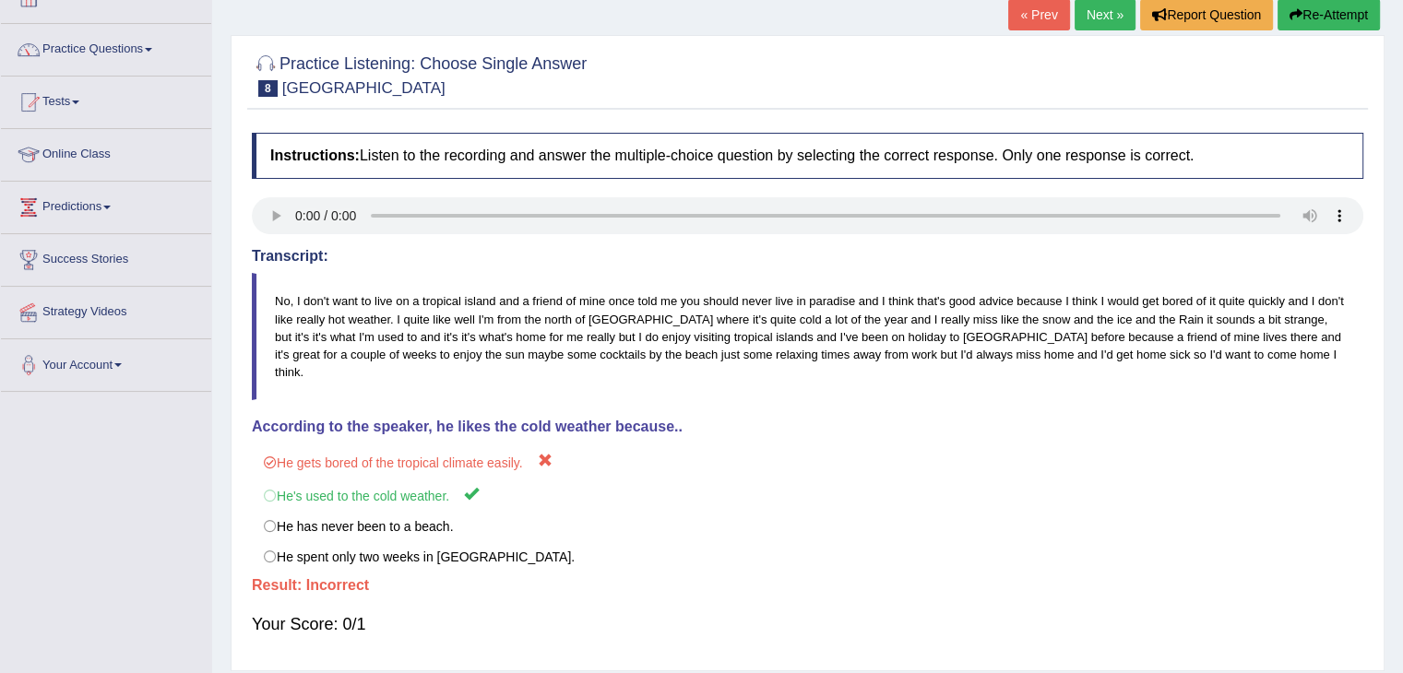
scroll to position [92, 0]
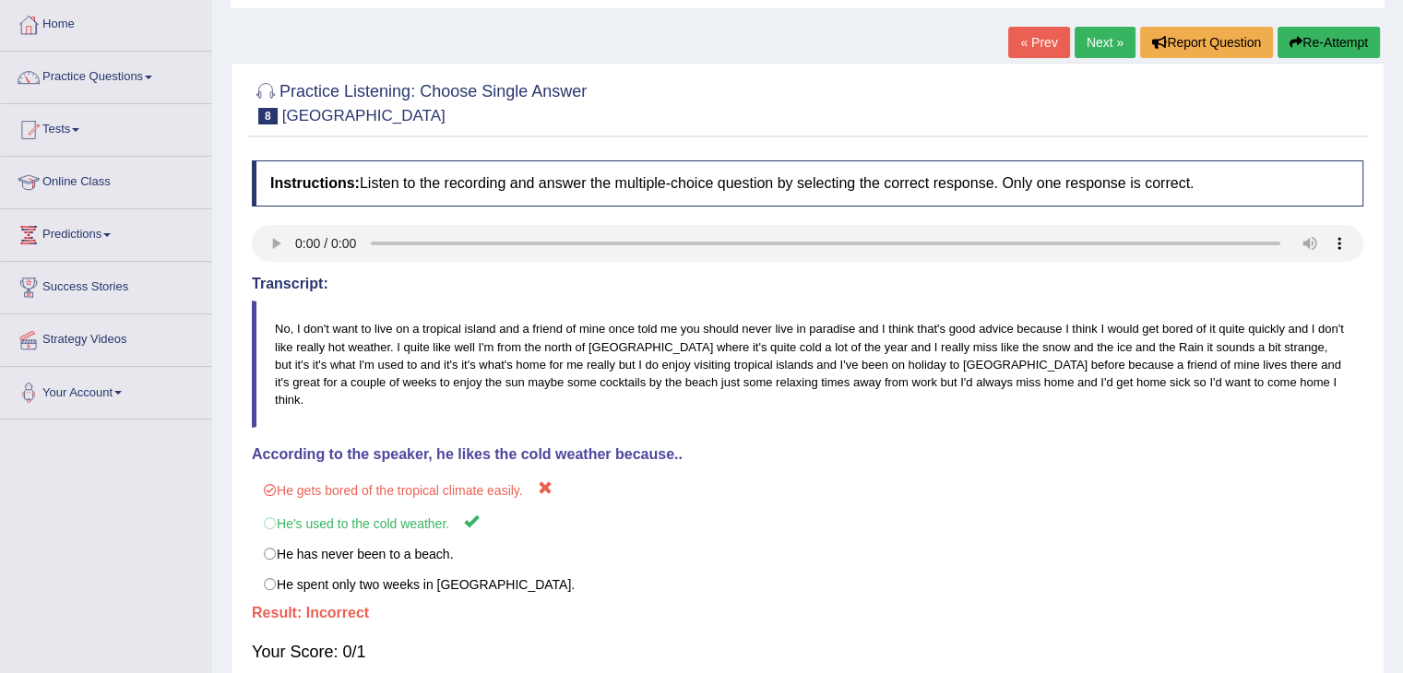
click at [1092, 38] on link "Next »" at bounding box center [1105, 42] width 61 height 31
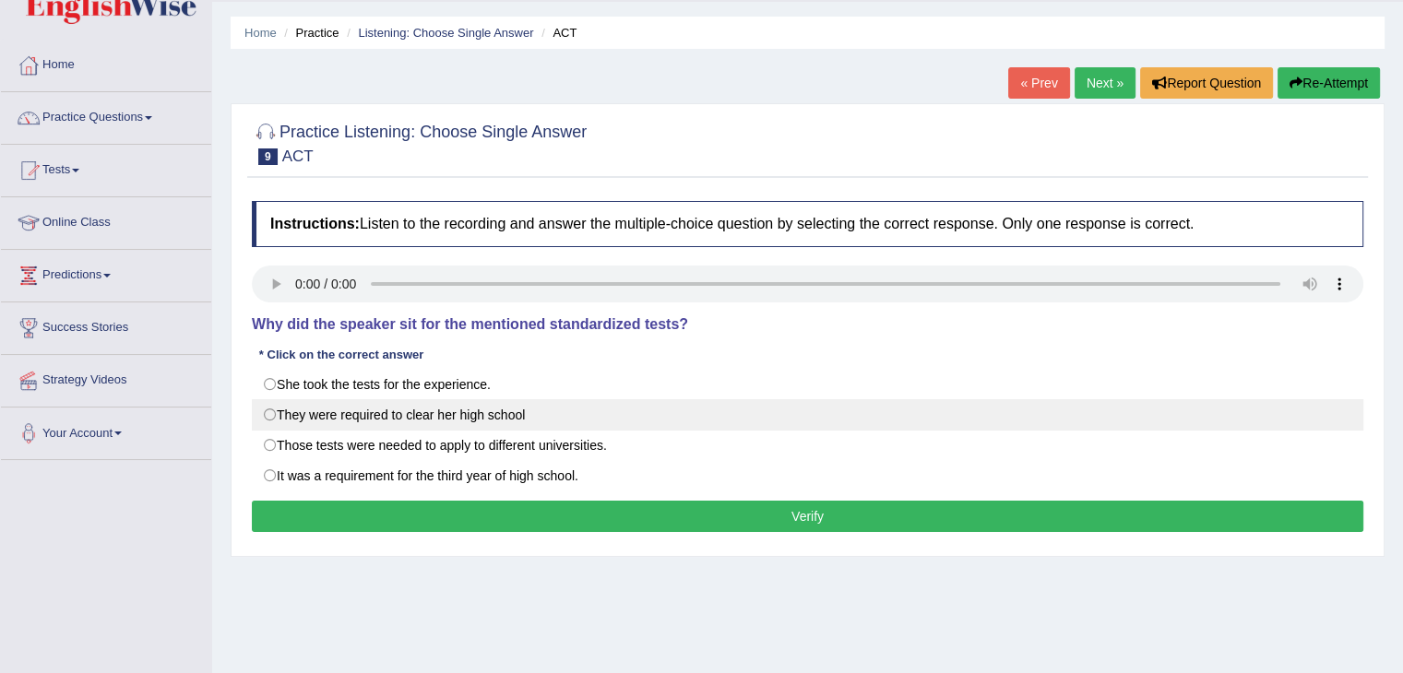
scroll to position [92, 0]
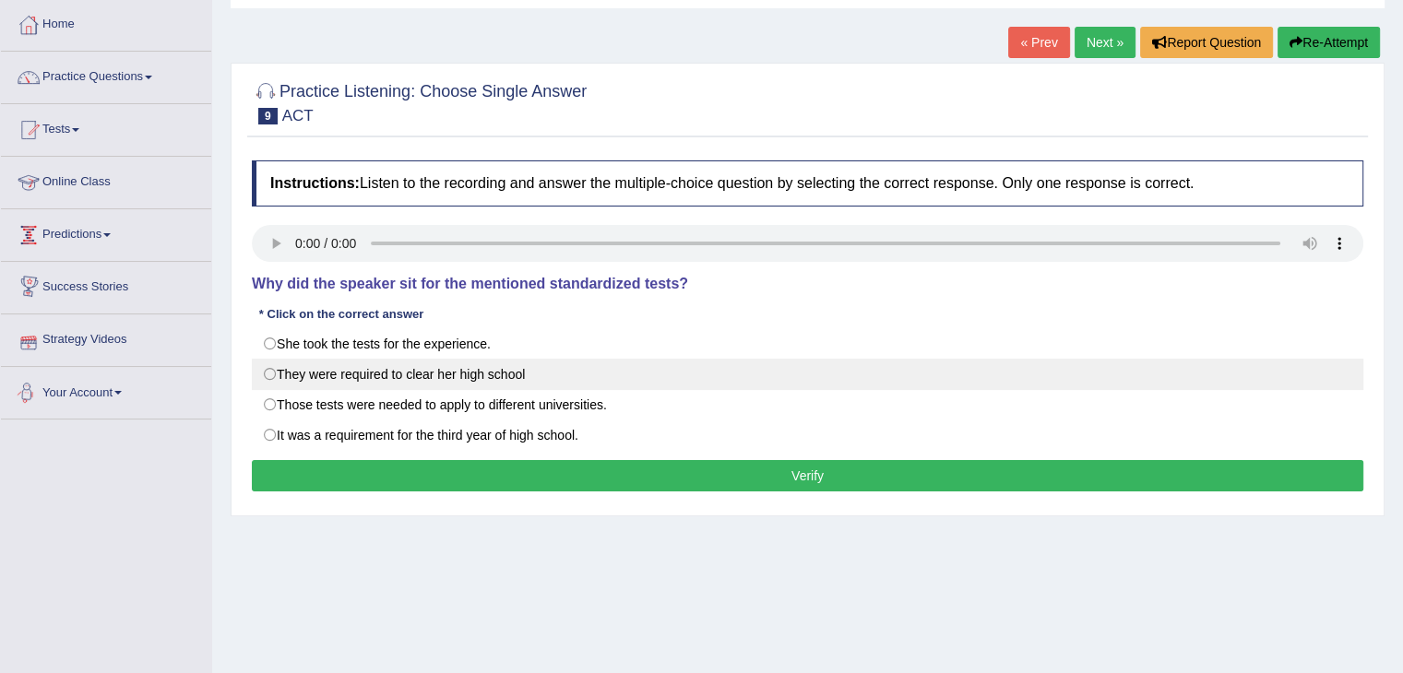
click at [258, 372] on label "They were required to clear her high school" at bounding box center [807, 374] width 1111 height 31
radio input "true"
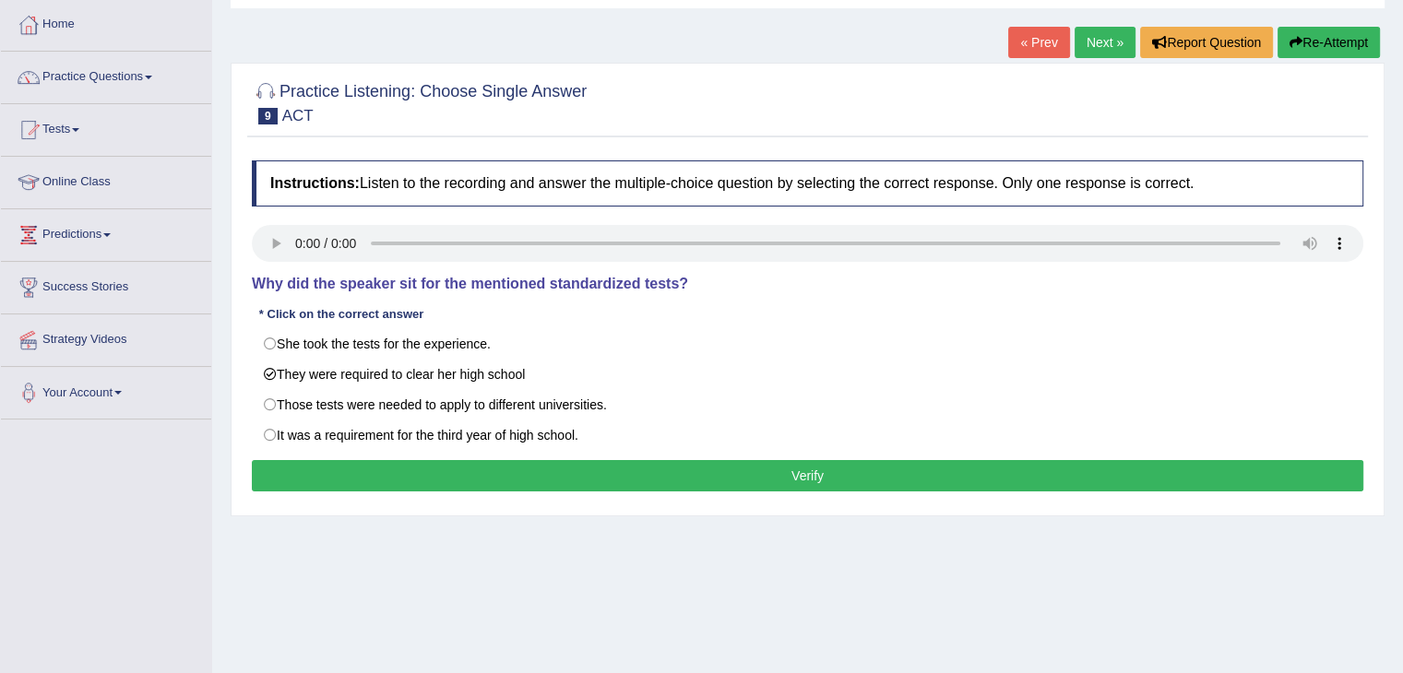
click at [362, 469] on button "Verify" at bounding box center [807, 475] width 1111 height 31
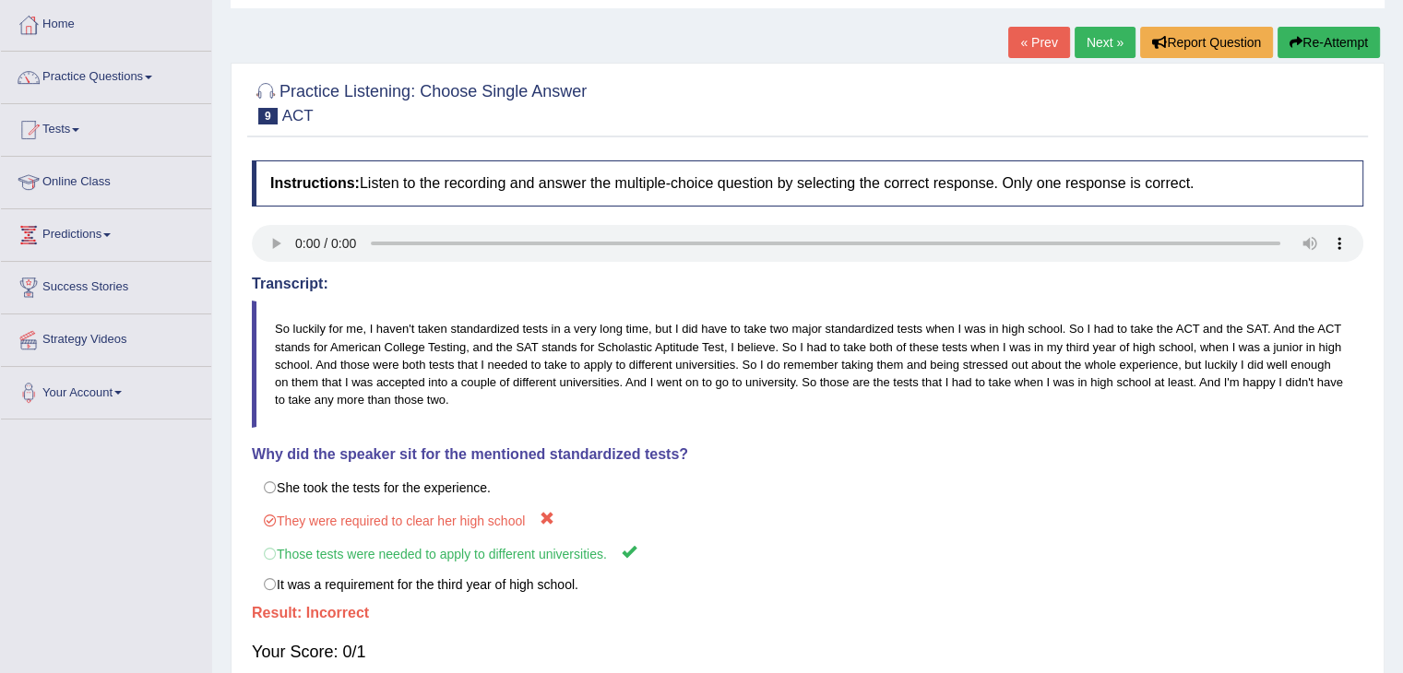
click at [1075, 52] on link "Next »" at bounding box center [1105, 42] width 61 height 31
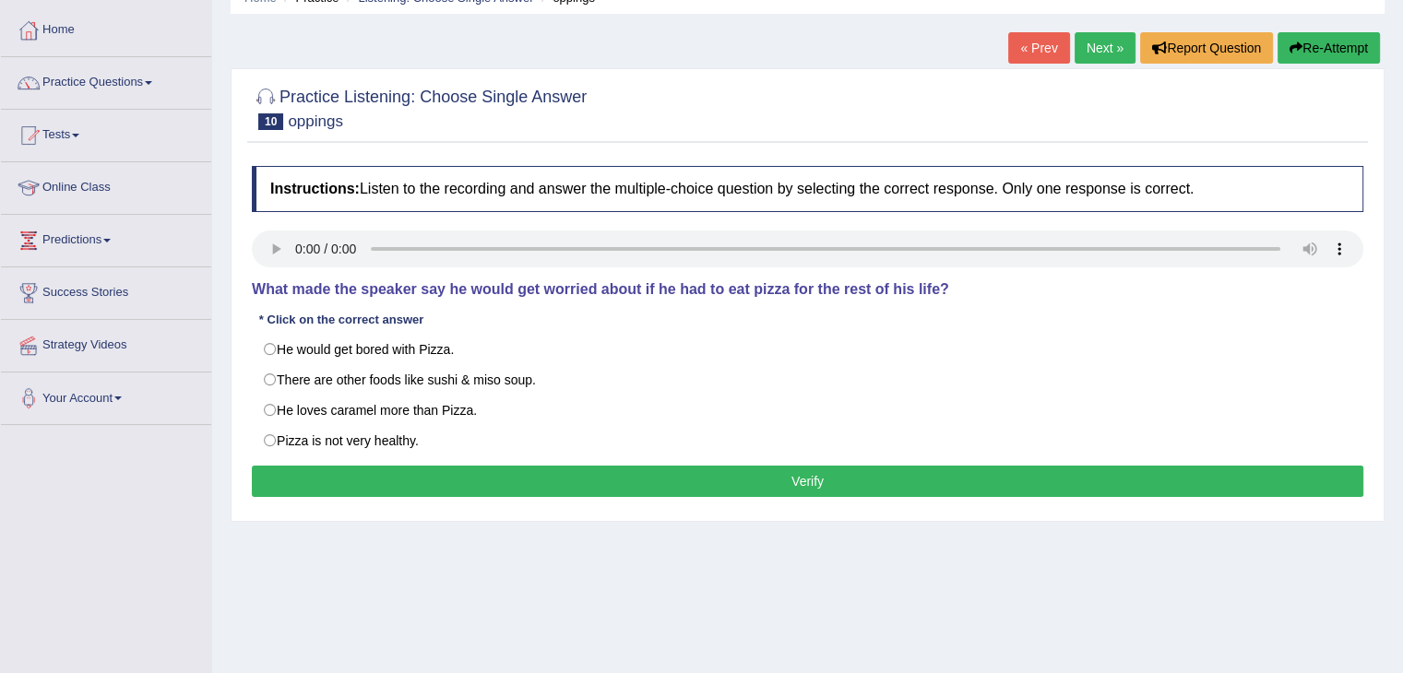
scroll to position [92, 0]
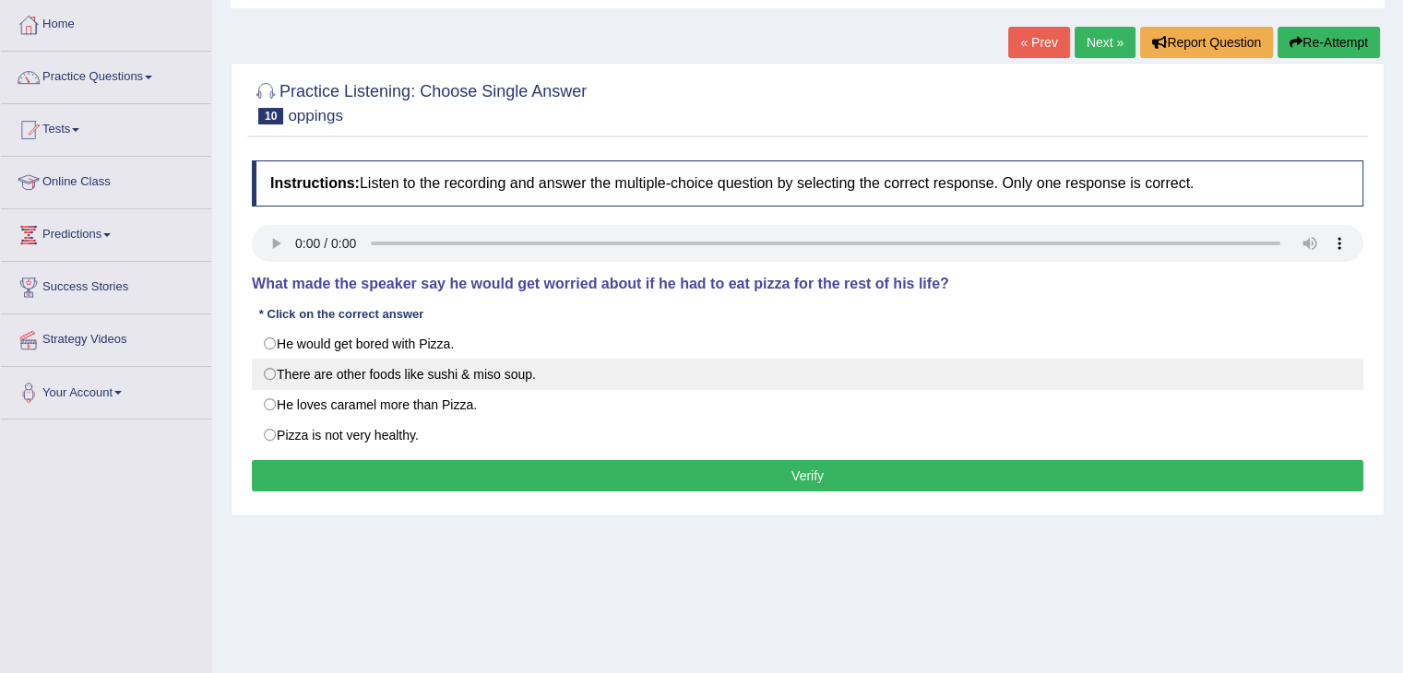
click at [336, 381] on label "There are other foods like sushi & miso soup." at bounding box center [807, 374] width 1111 height 31
radio input "true"
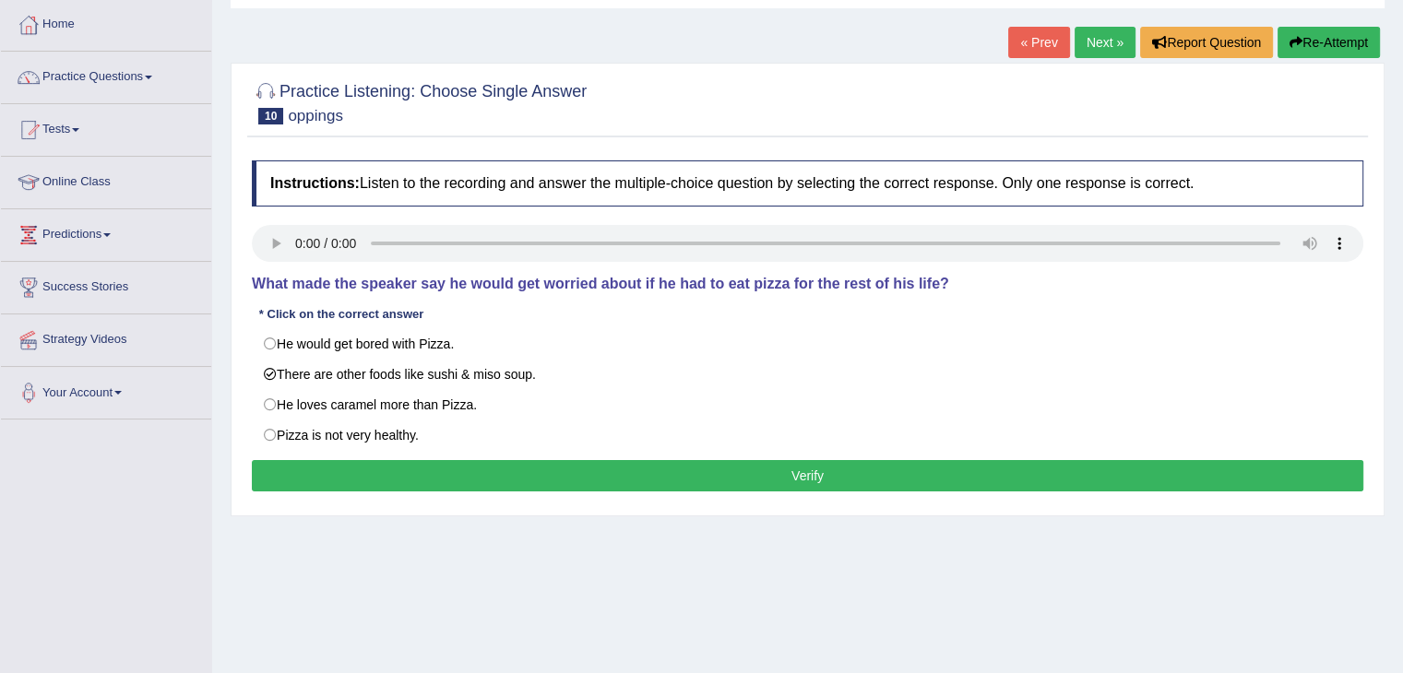
click at [373, 469] on button "Verify" at bounding box center [807, 475] width 1111 height 31
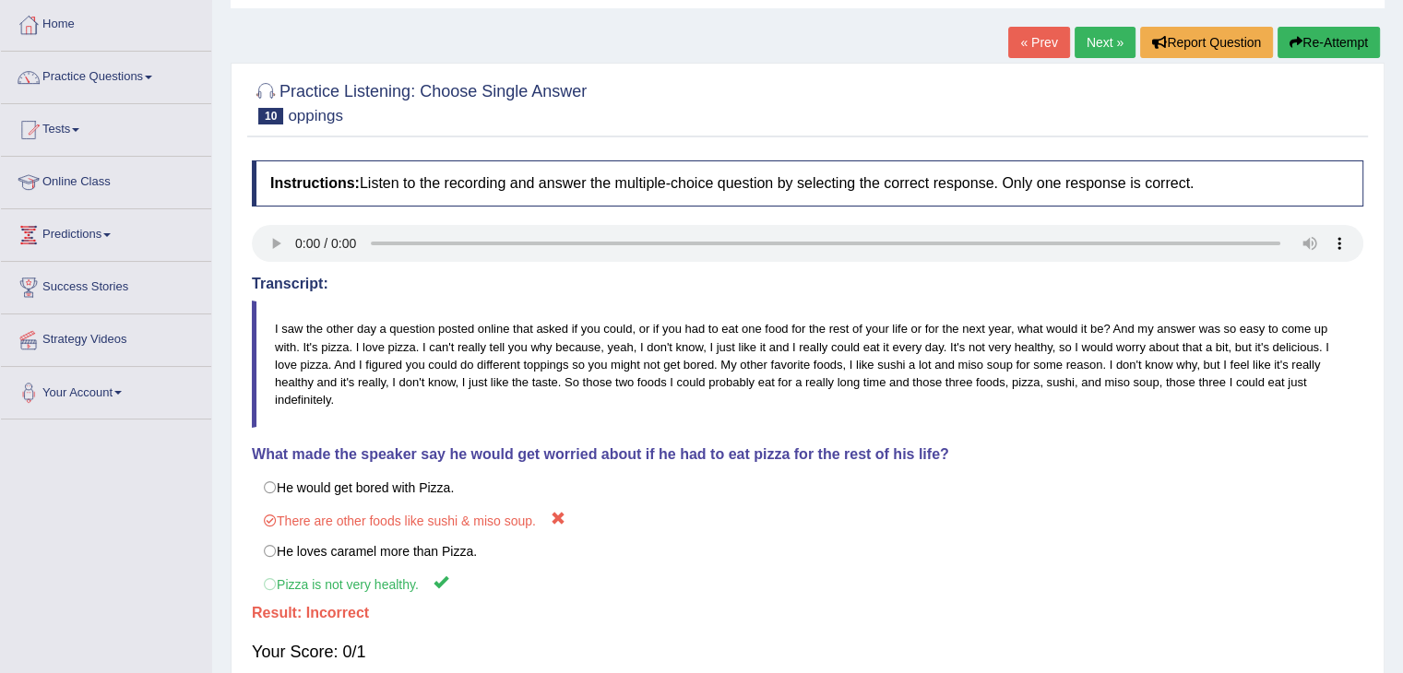
click at [1089, 51] on link "Next »" at bounding box center [1105, 42] width 61 height 31
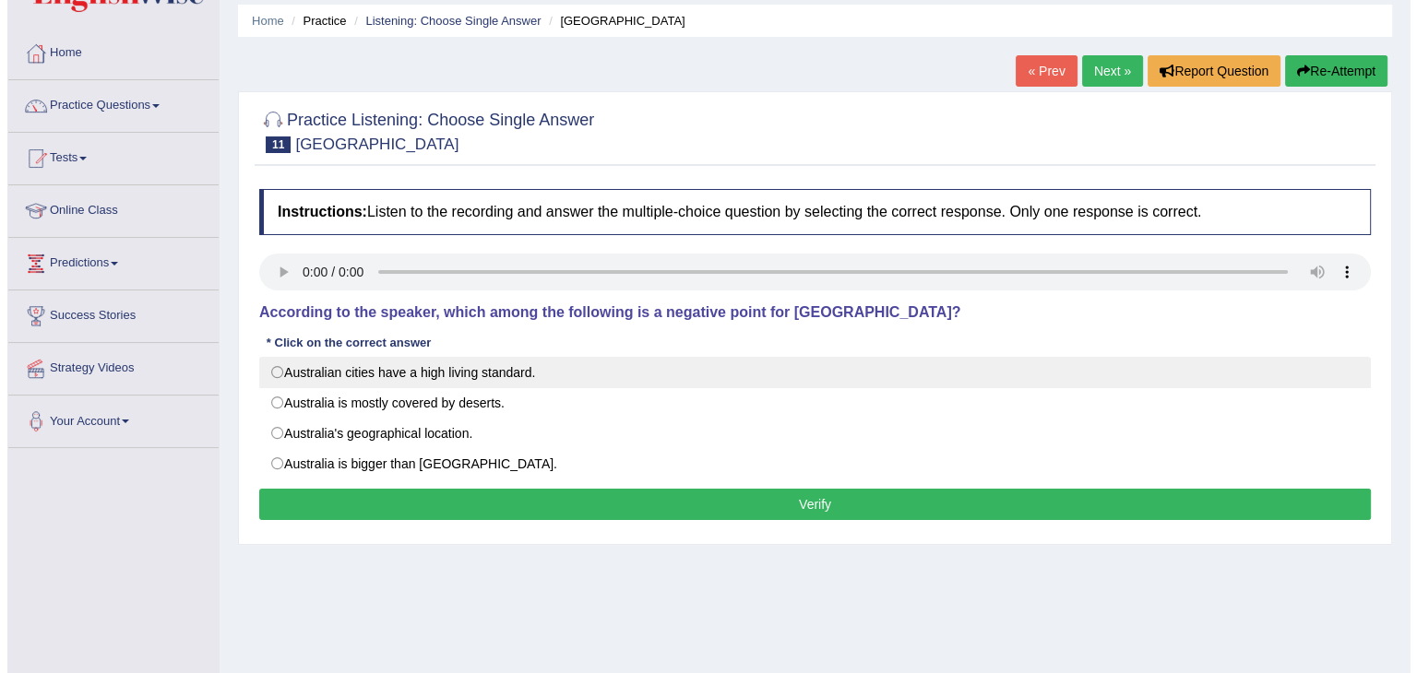
scroll to position [184, 0]
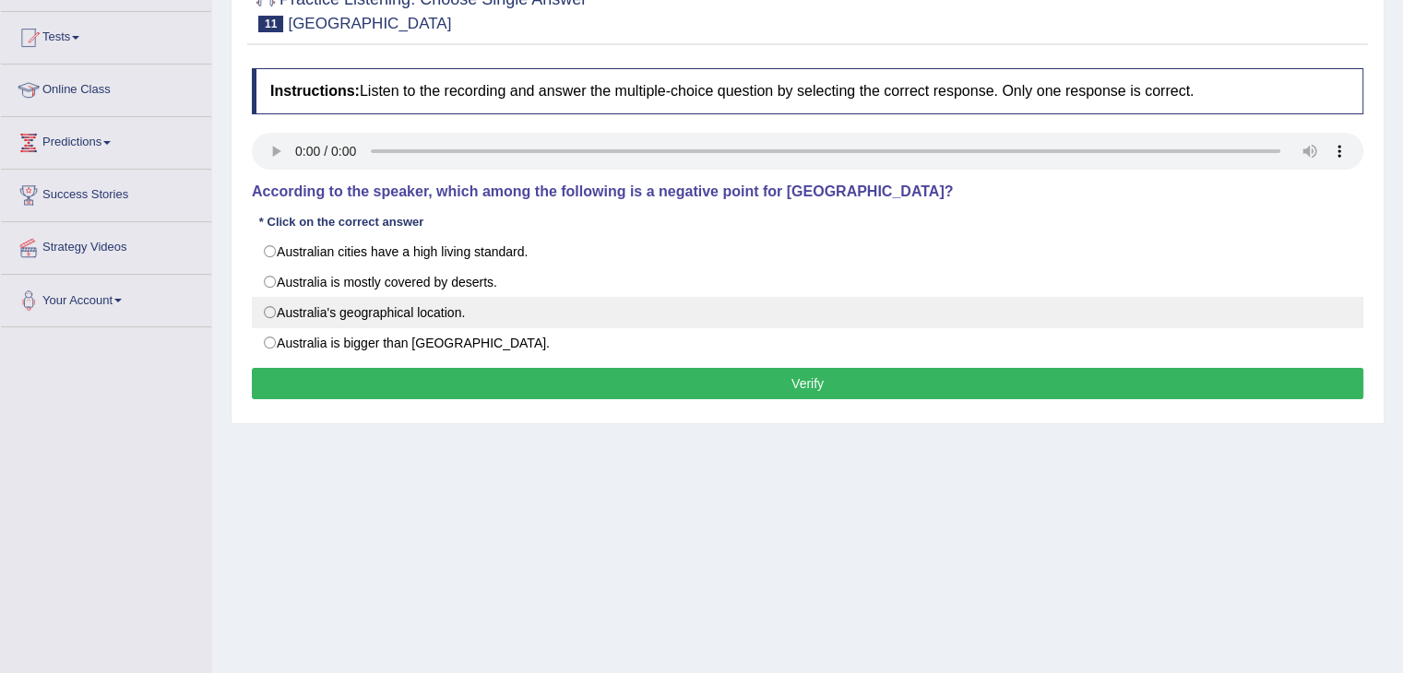
click at [299, 313] on label "Australia's geographical location." at bounding box center [807, 312] width 1111 height 31
radio input "true"
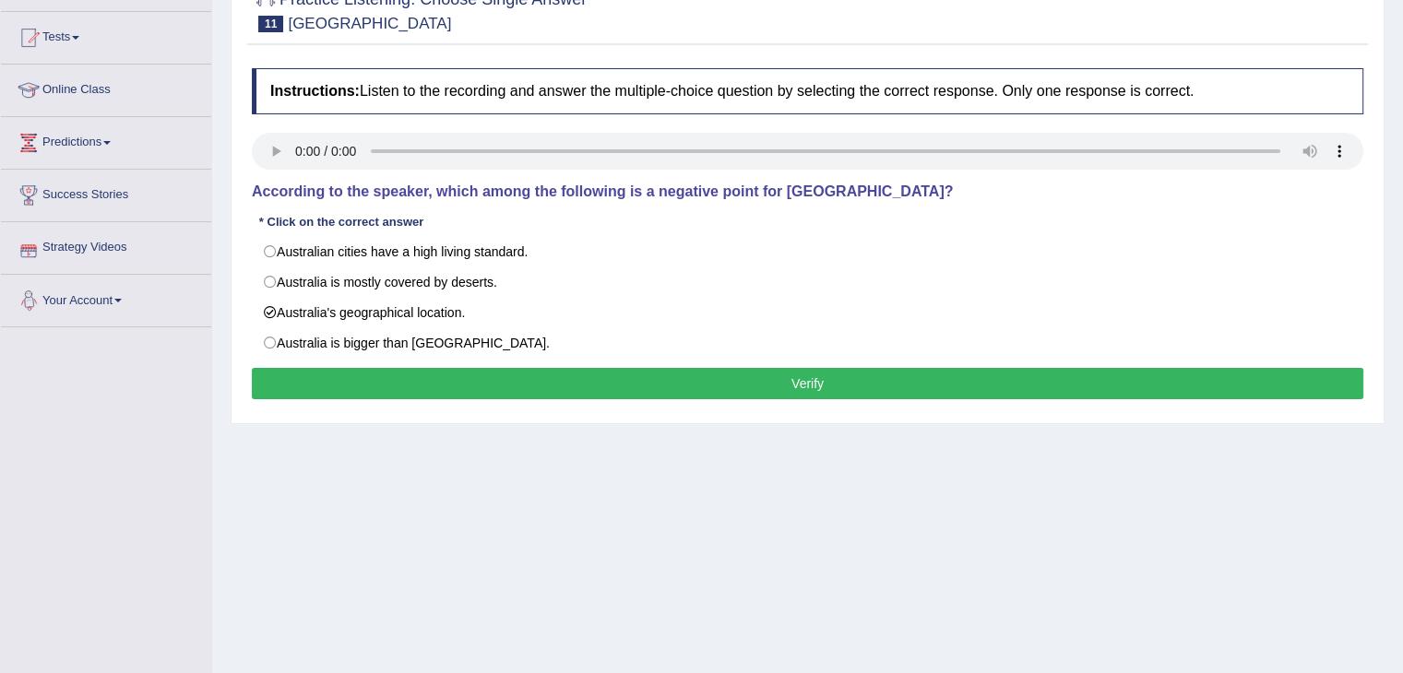
click at [365, 378] on button "Verify" at bounding box center [807, 383] width 1111 height 31
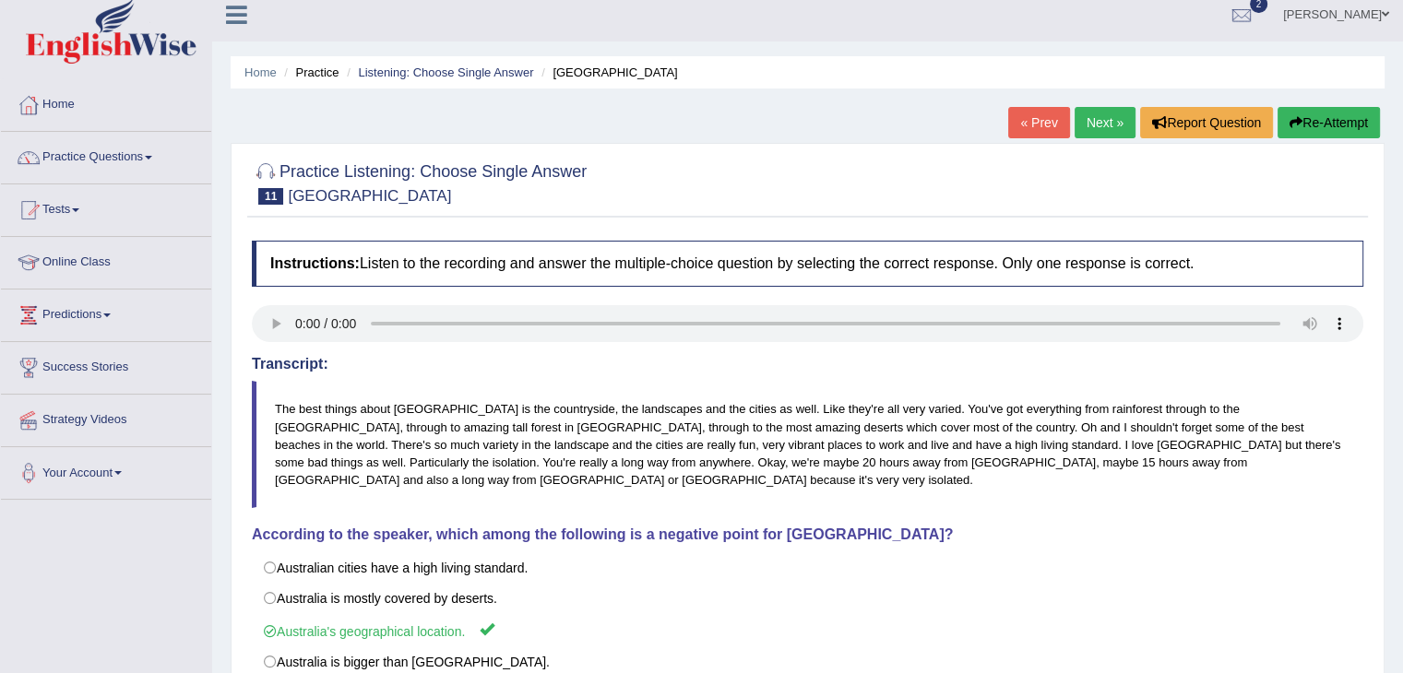
scroll to position [0, 0]
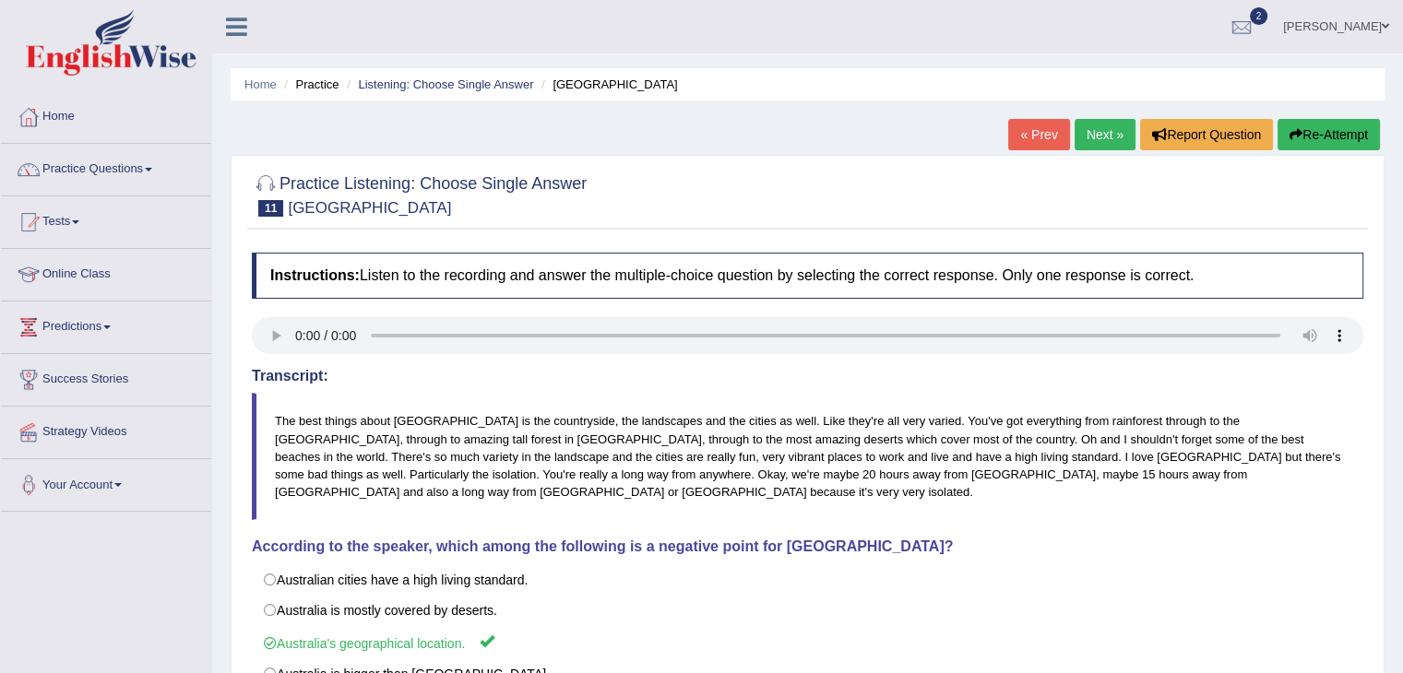
click at [1081, 134] on link "Next »" at bounding box center [1105, 134] width 61 height 31
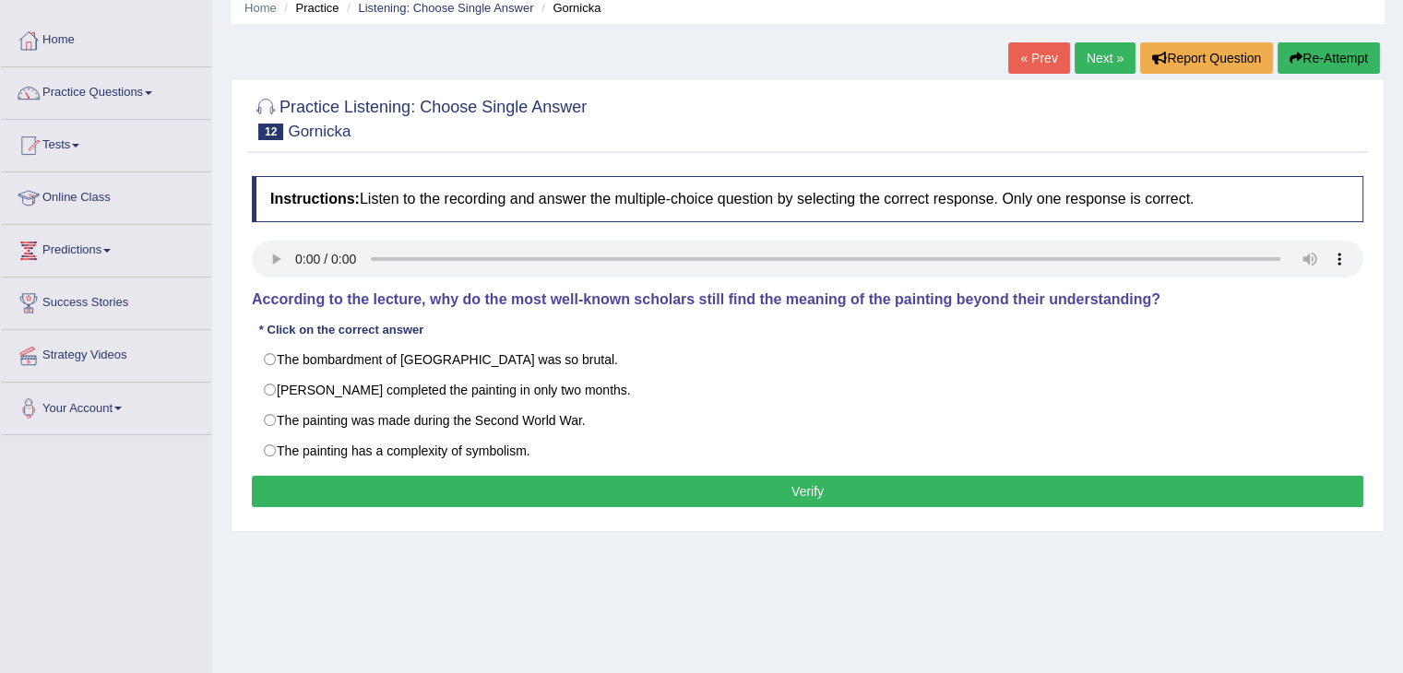
scroll to position [184, 0]
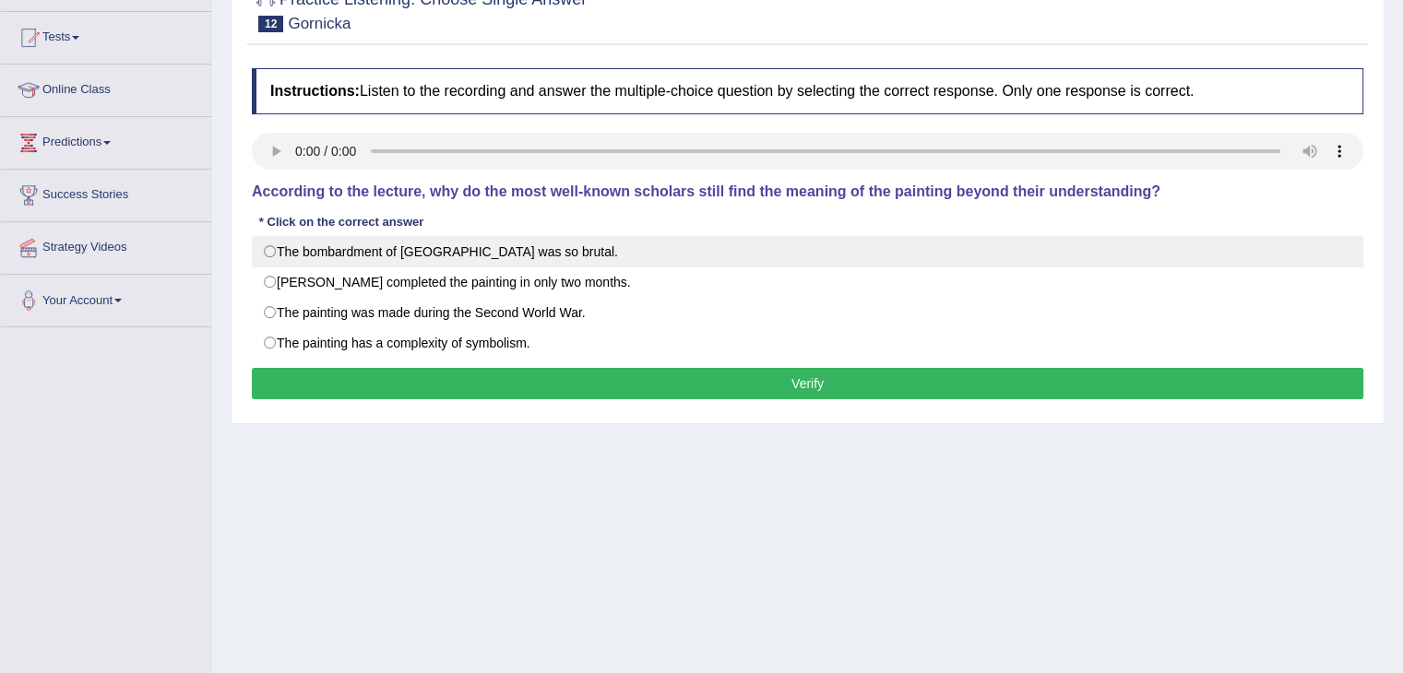
drag, startPoint x: 461, startPoint y: 246, endPoint x: 496, endPoint y: 303, distance: 66.3
click at [461, 248] on label "The bombardment of Guernica was so brutal." at bounding box center [807, 251] width 1111 height 31
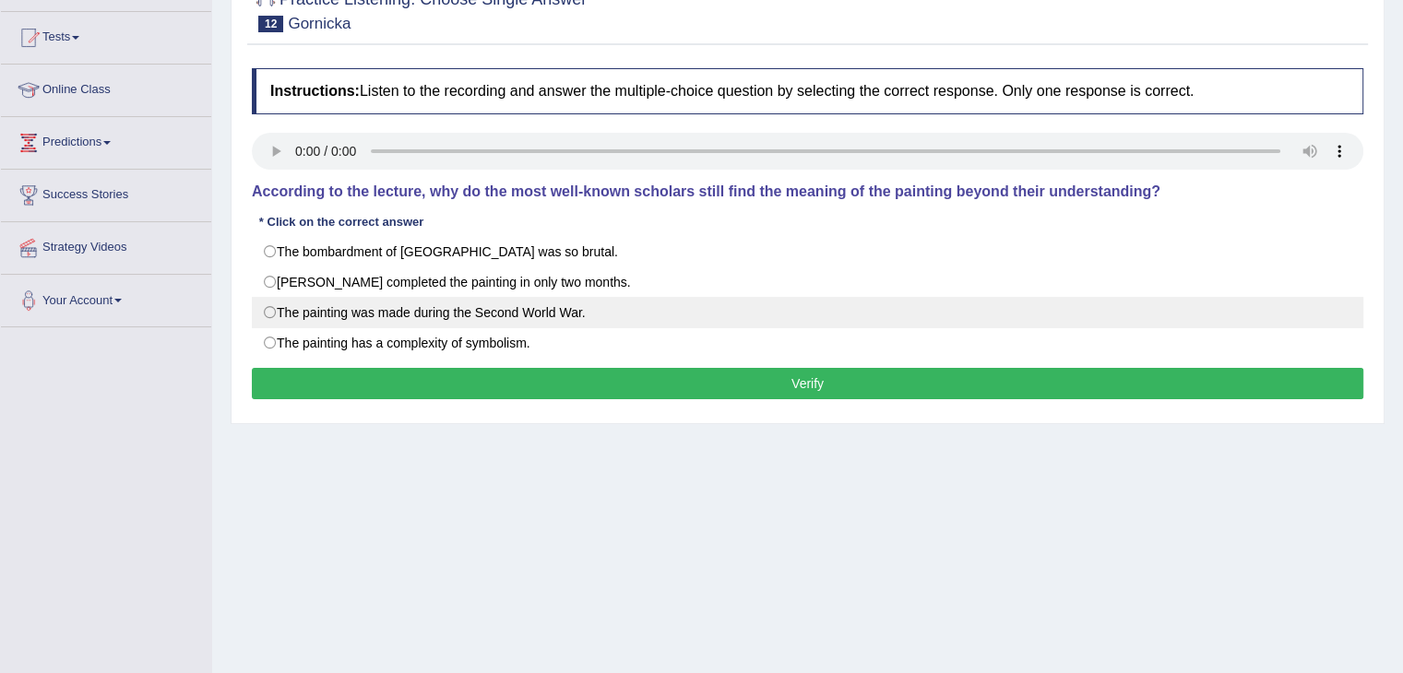
radio input "true"
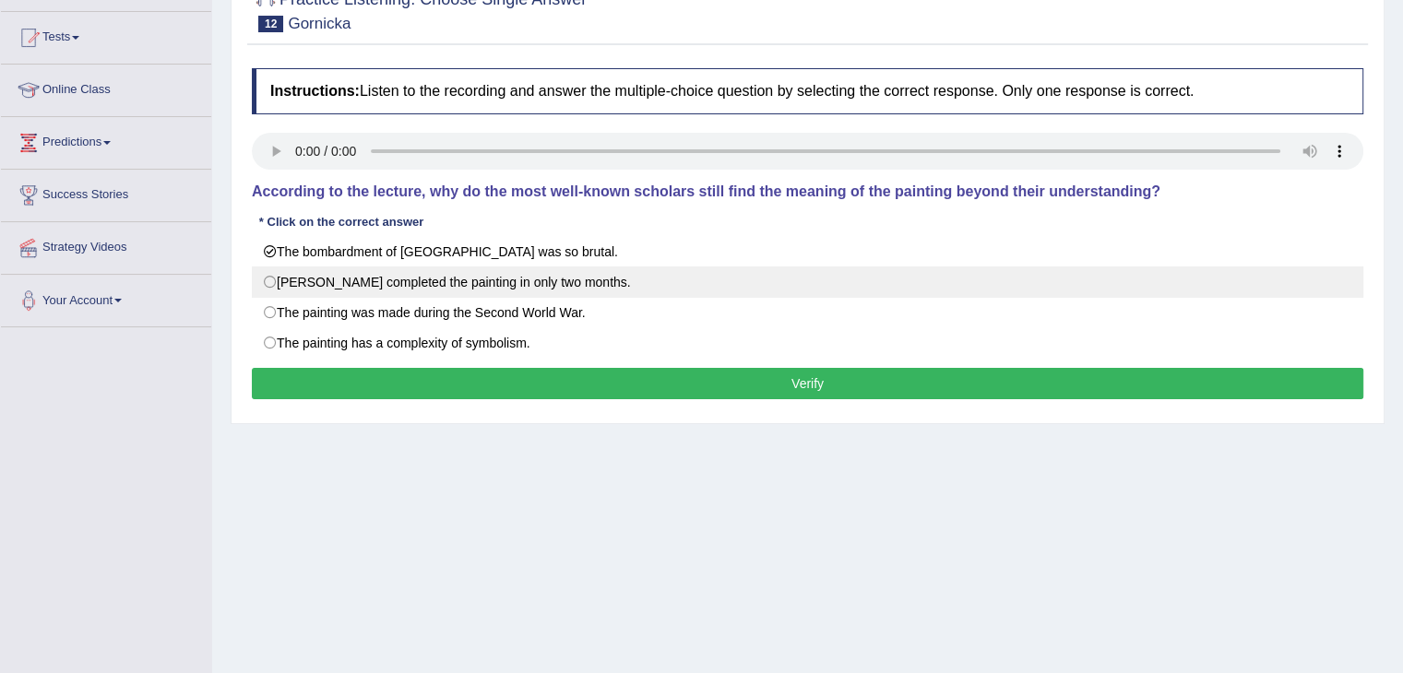
click at [509, 383] on button "Verify" at bounding box center [807, 383] width 1111 height 31
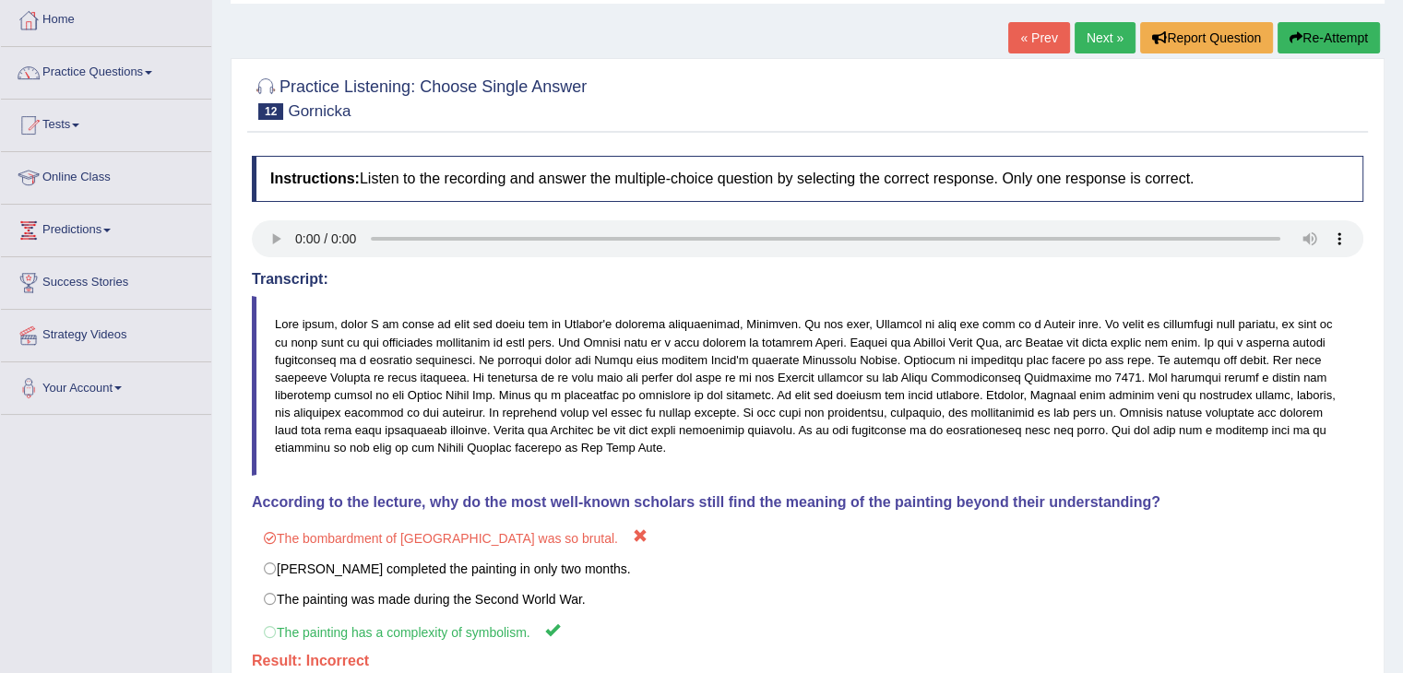
scroll to position [0, 0]
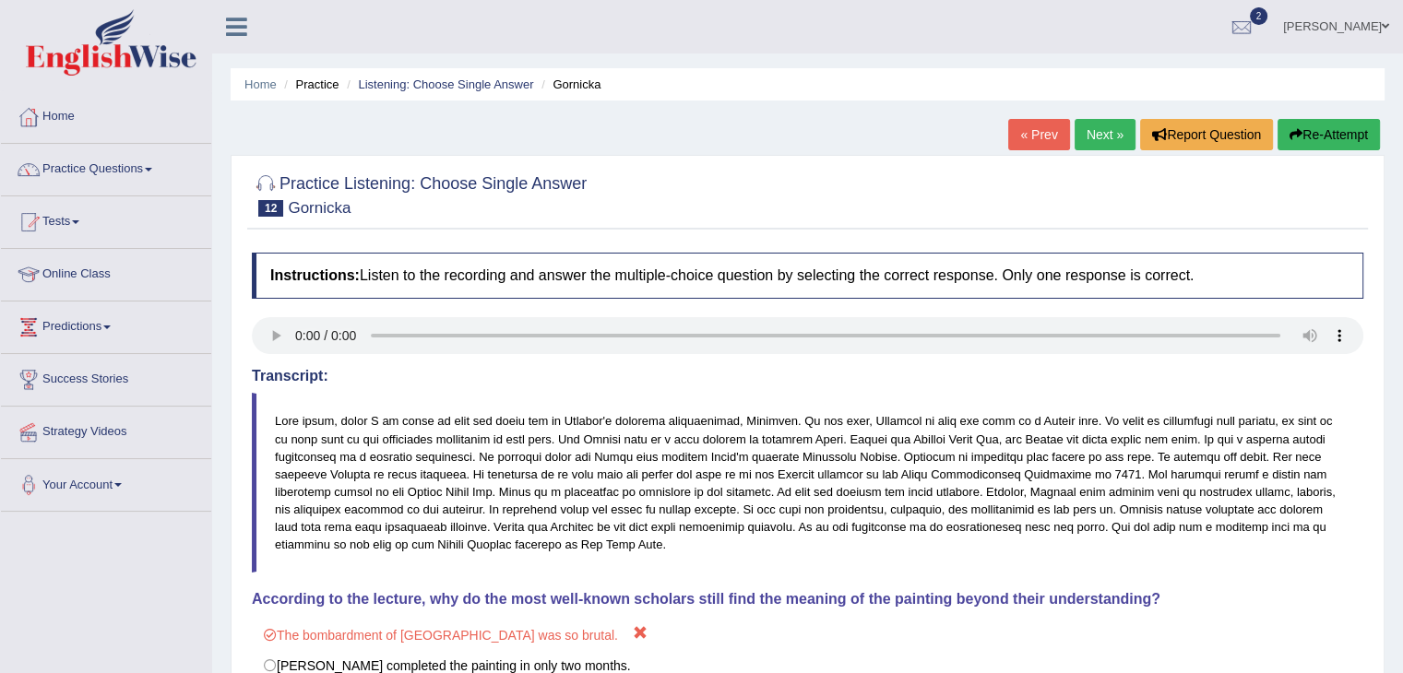
click at [1085, 133] on link "Next »" at bounding box center [1105, 134] width 61 height 31
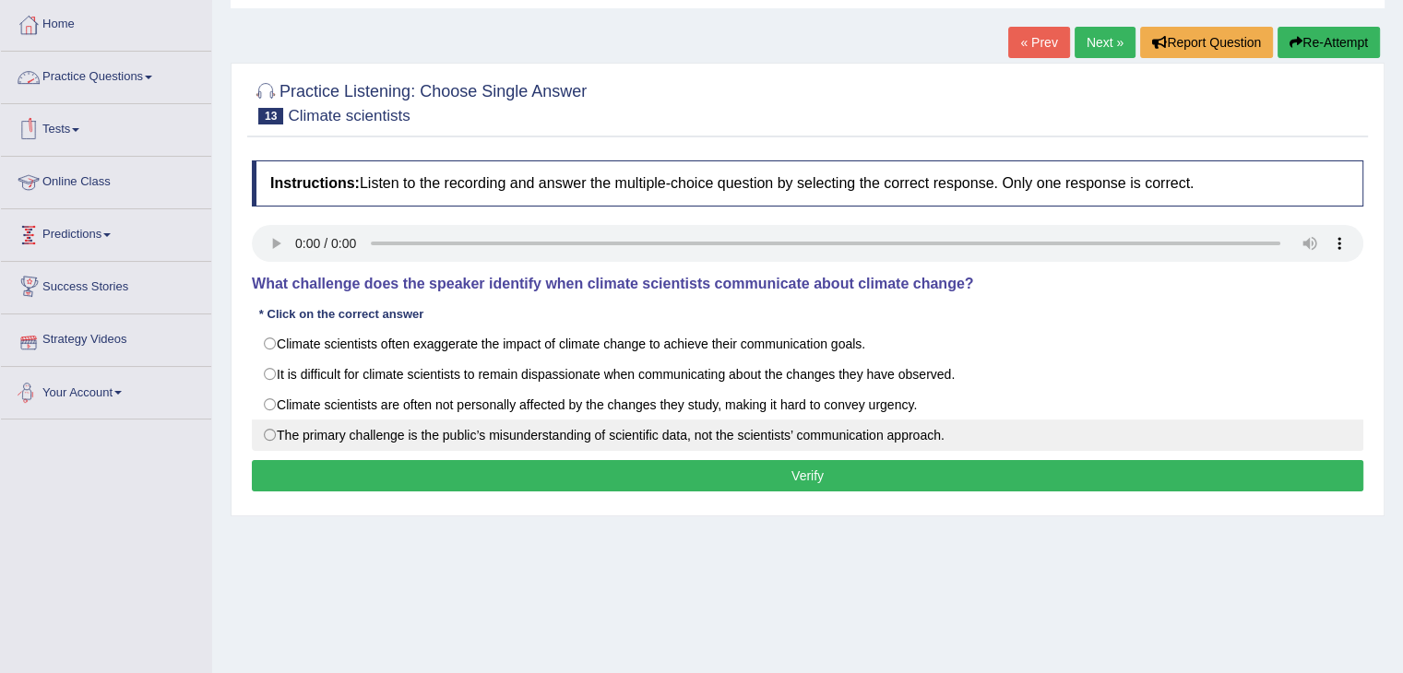
click at [351, 434] on label "The primary challenge is the public’s misunderstanding of scientific data, not …" at bounding box center [807, 435] width 1111 height 31
radio input "true"
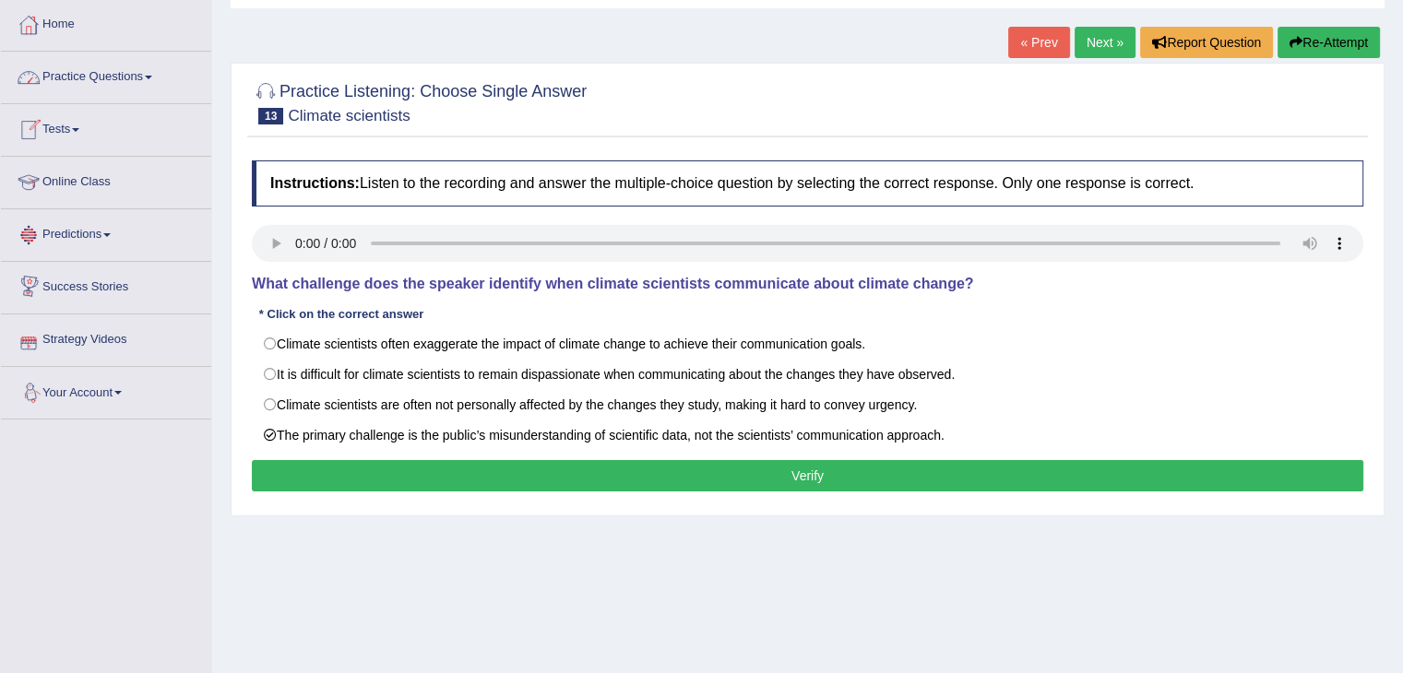
click at [391, 487] on button "Verify" at bounding box center [807, 475] width 1111 height 31
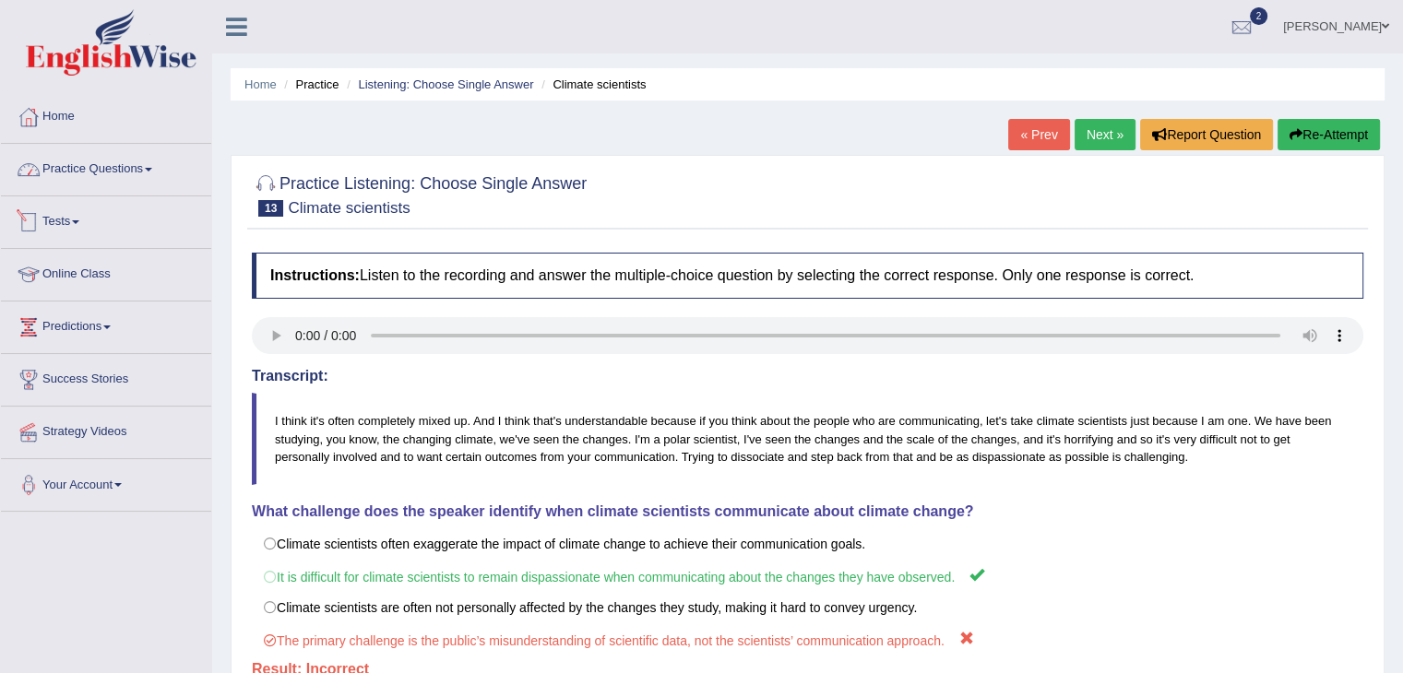
click at [81, 172] on link "Practice Questions" at bounding box center [106, 167] width 210 height 46
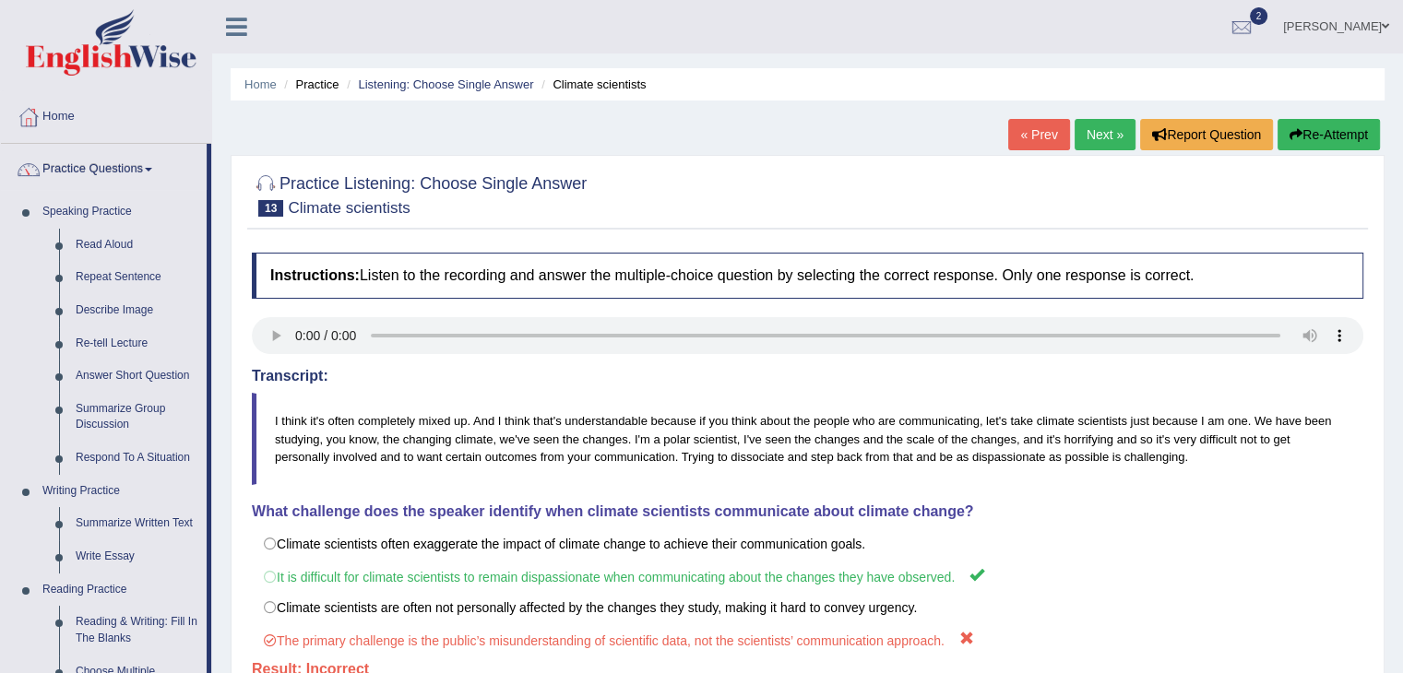
click at [1075, 136] on link "Next »" at bounding box center [1105, 134] width 61 height 31
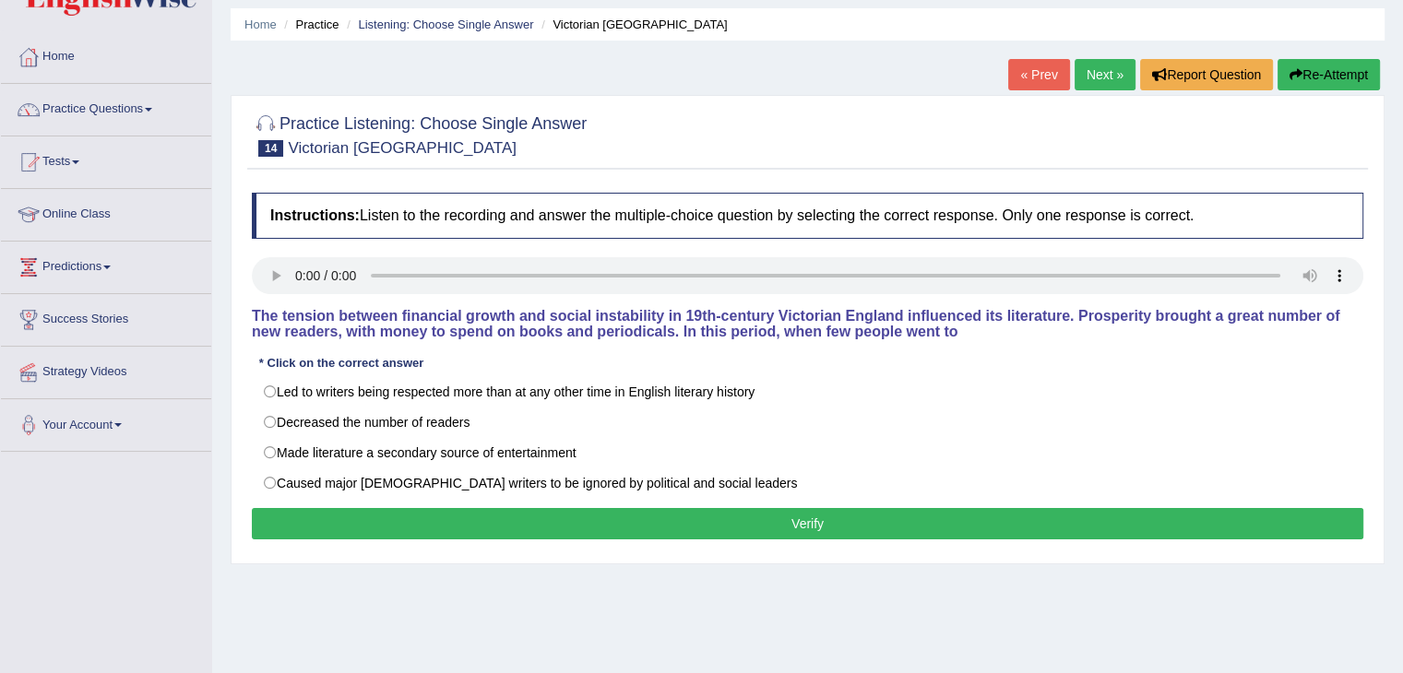
scroll to position [92, 0]
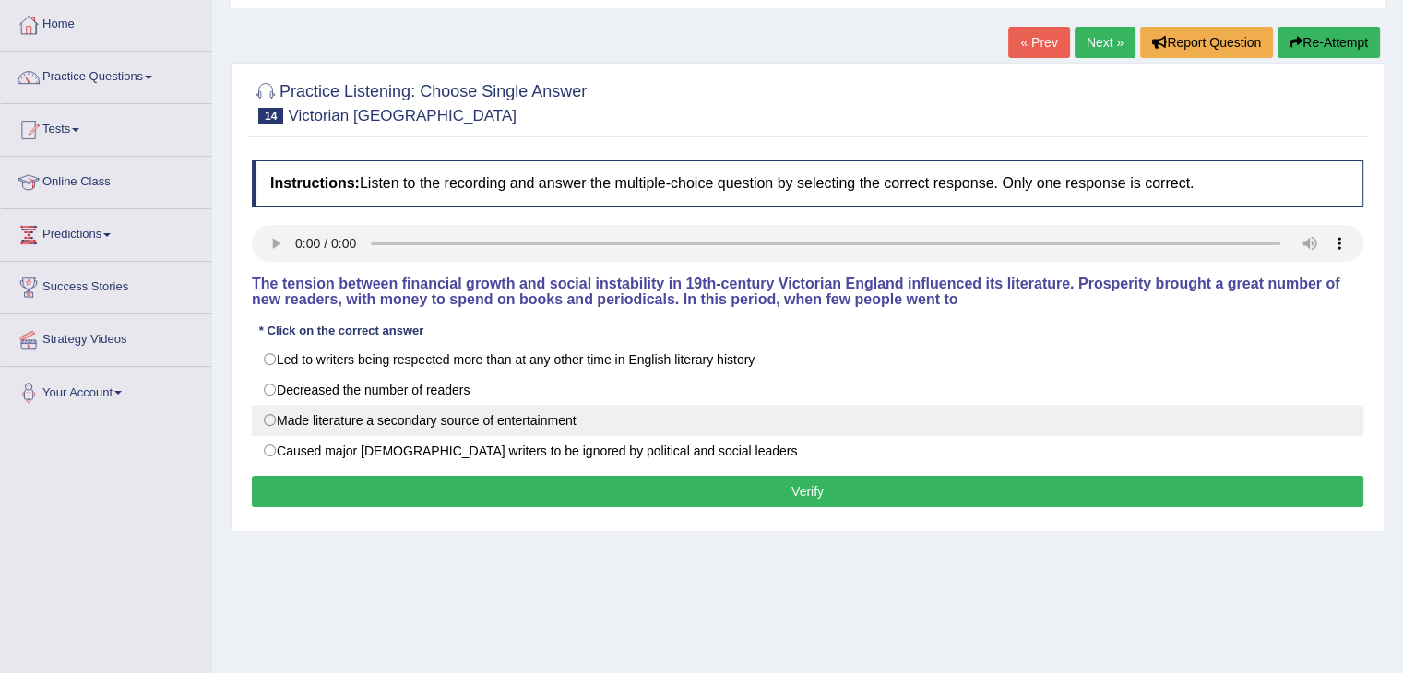
click at [307, 426] on label "Made literature a secondary source of entertainment" at bounding box center [807, 420] width 1111 height 31
radio input "true"
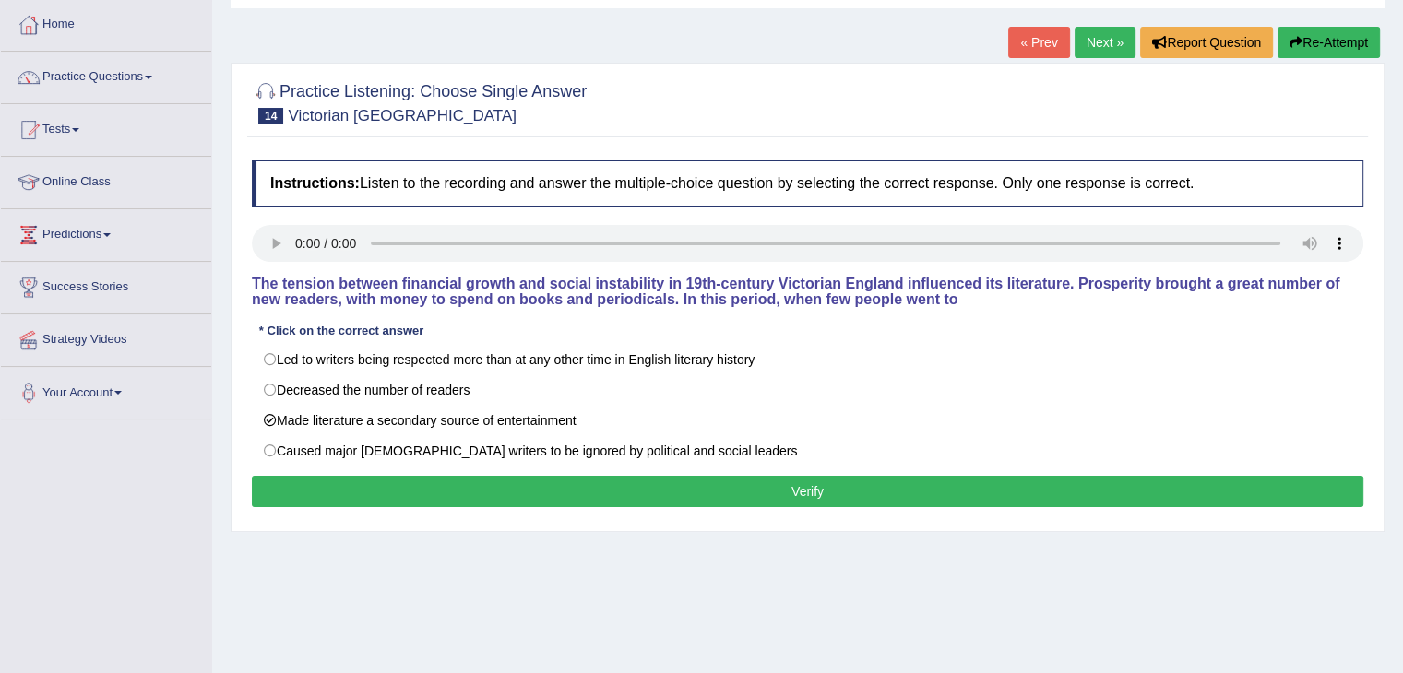
click at [446, 505] on button "Verify" at bounding box center [807, 491] width 1111 height 31
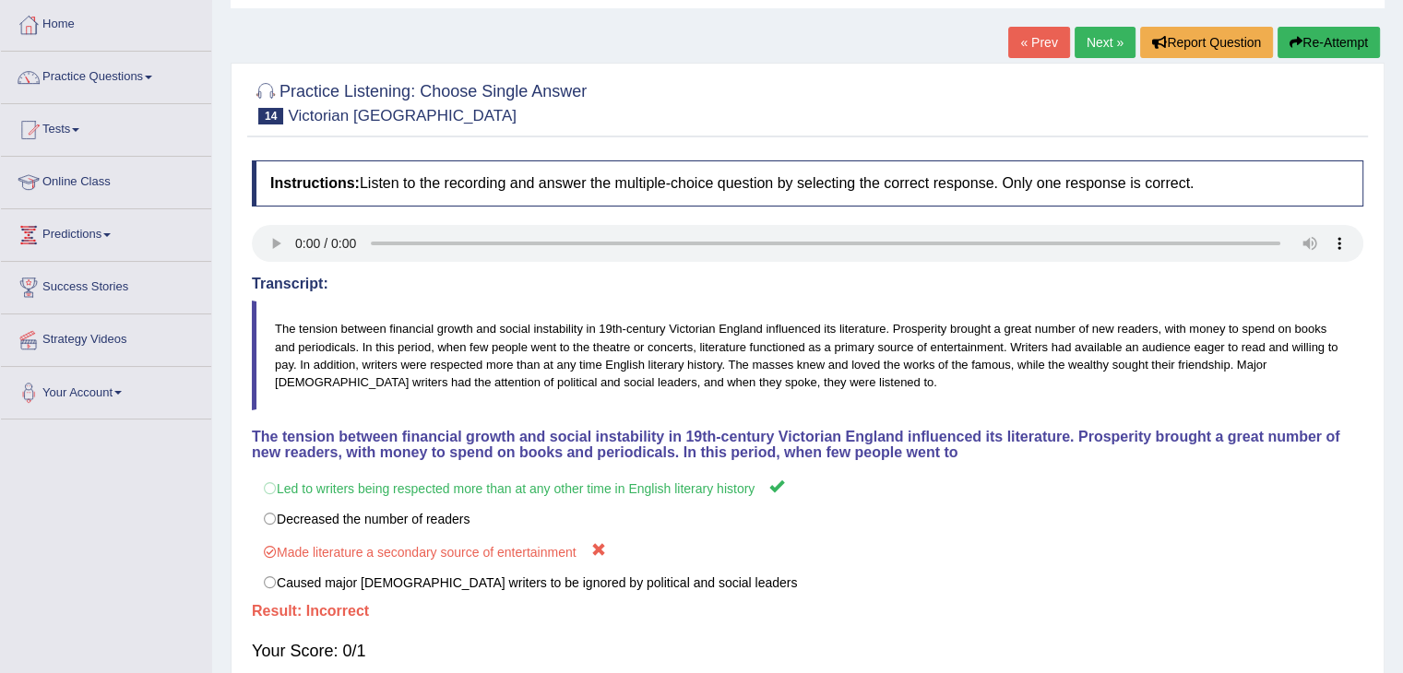
click at [1100, 37] on link "Next »" at bounding box center [1105, 42] width 61 height 31
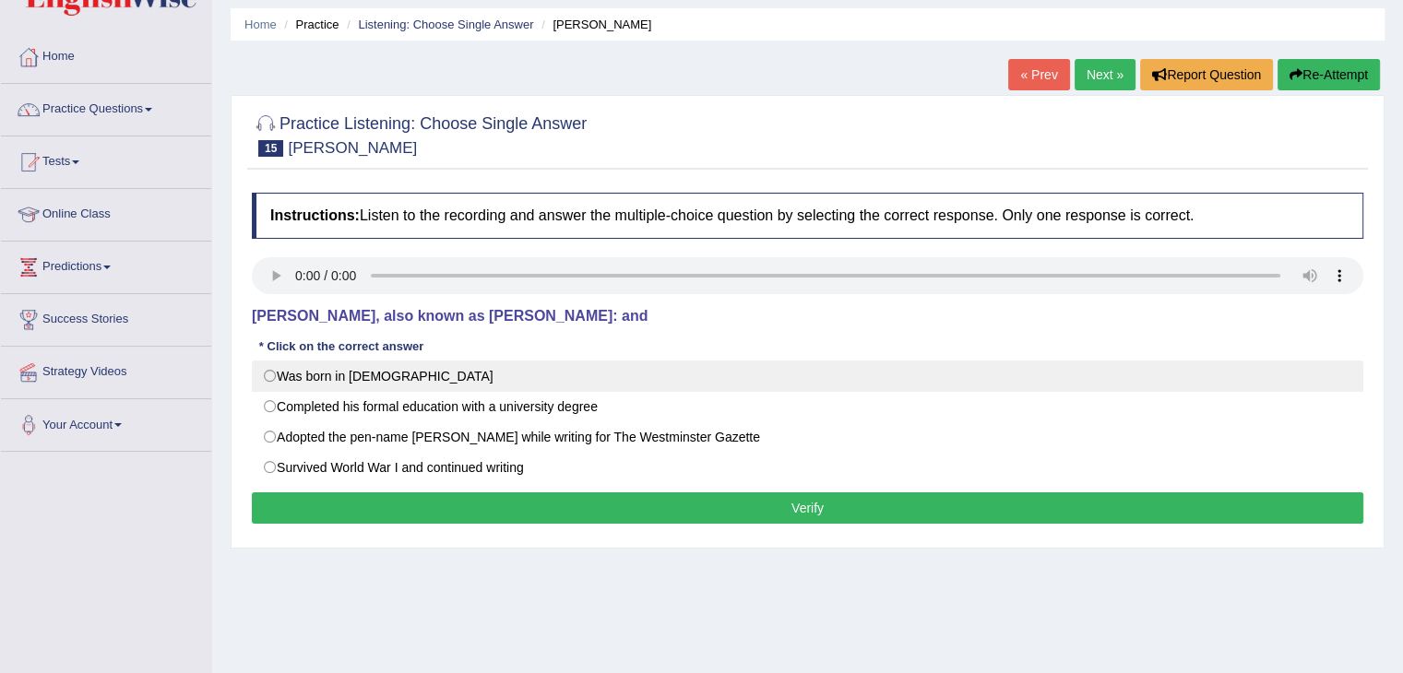
scroll to position [92, 0]
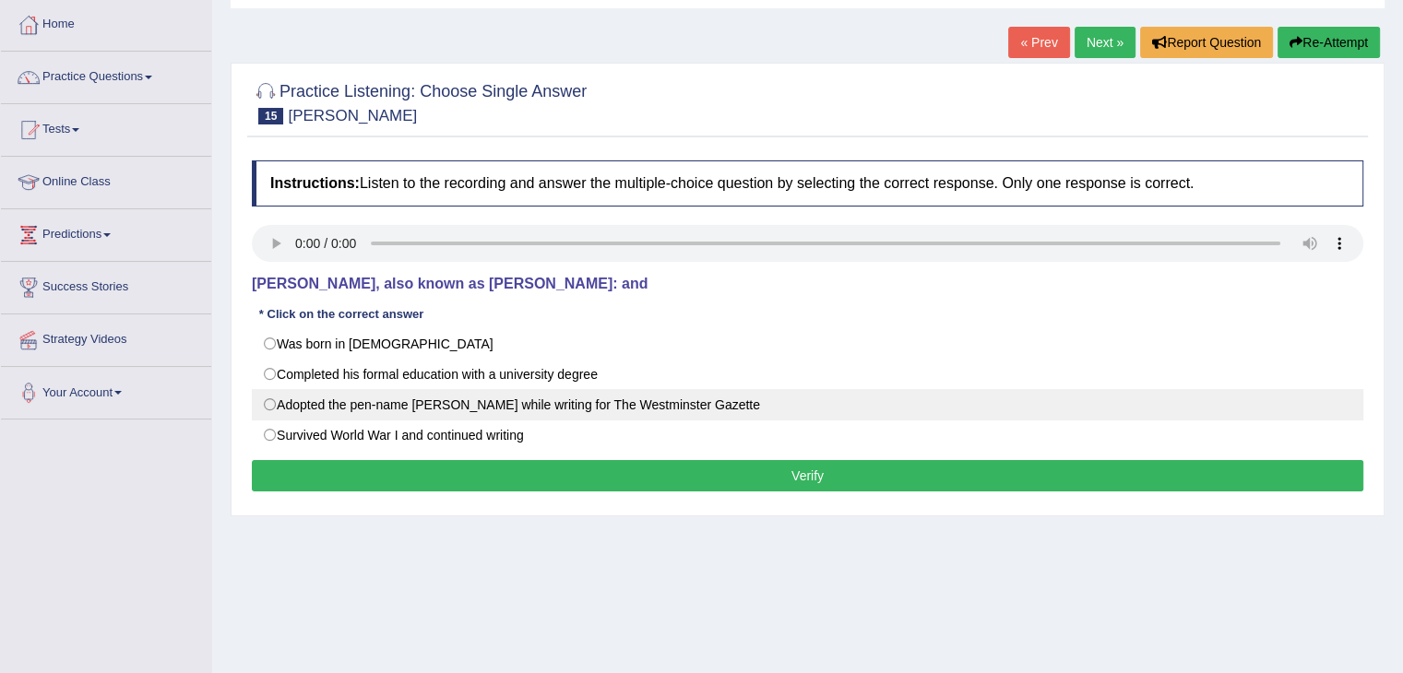
click at [266, 411] on label "Adopted the pen-name [PERSON_NAME] while writing for The Westminster Gazette" at bounding box center [807, 404] width 1111 height 31
radio input "true"
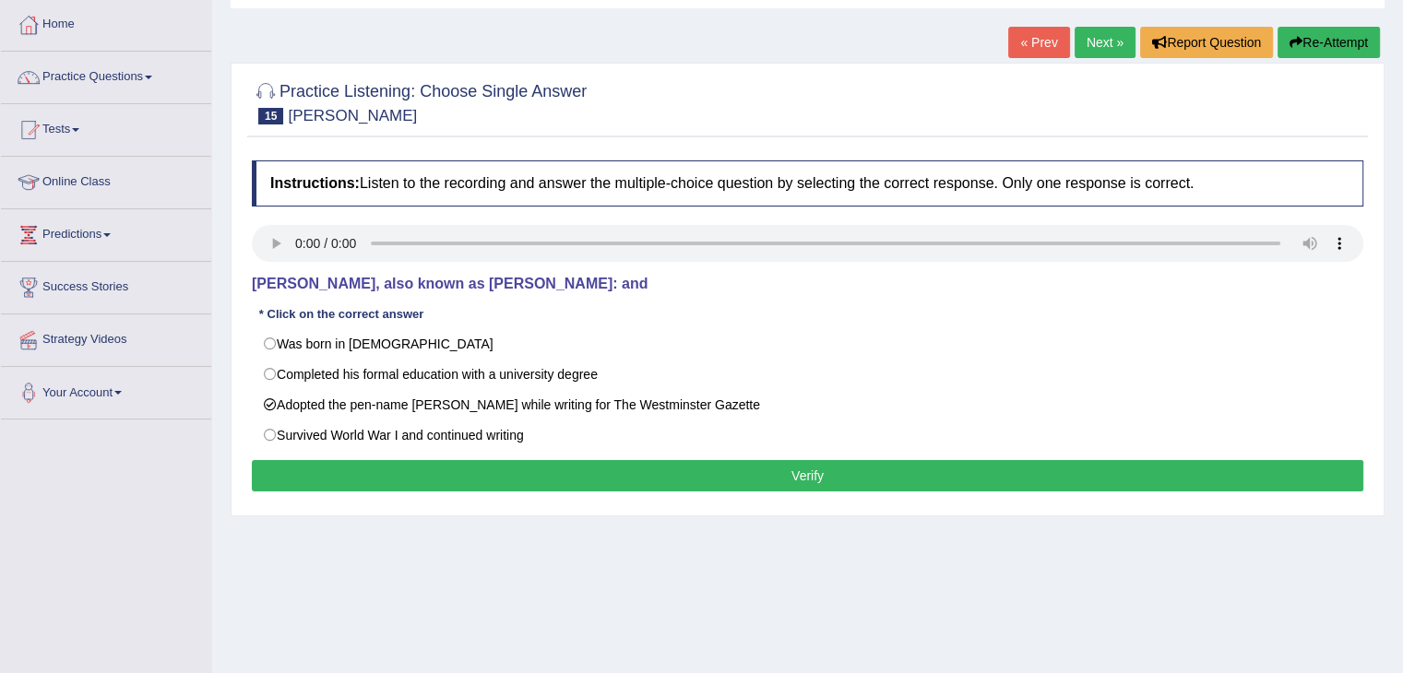
click at [395, 483] on button "Verify" at bounding box center [807, 475] width 1111 height 31
